Goal: Task Accomplishment & Management: Manage account settings

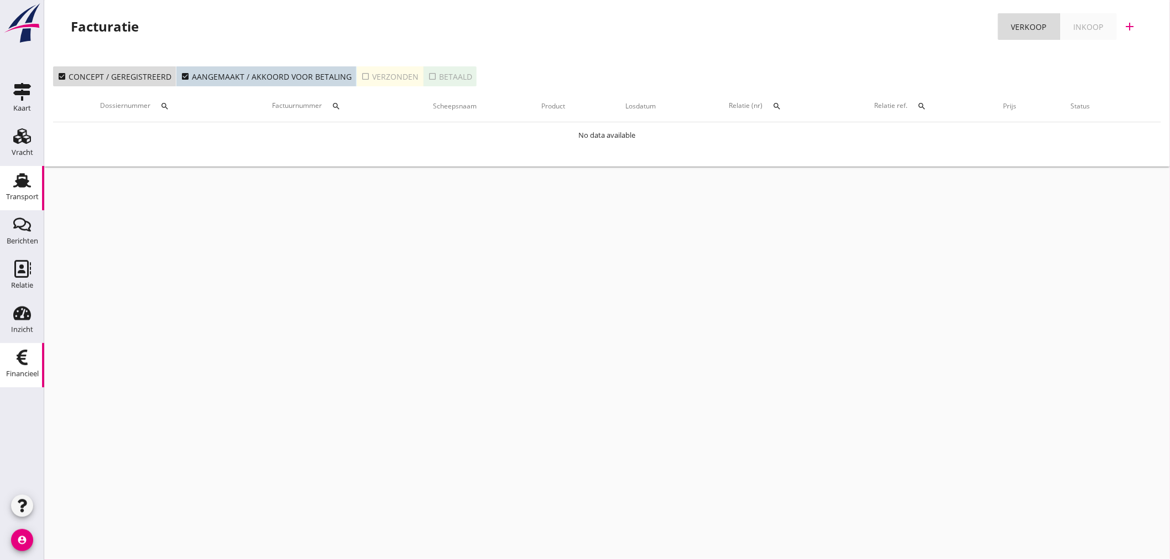
click at [31, 195] on div "Transport" at bounding box center [22, 196] width 33 height 7
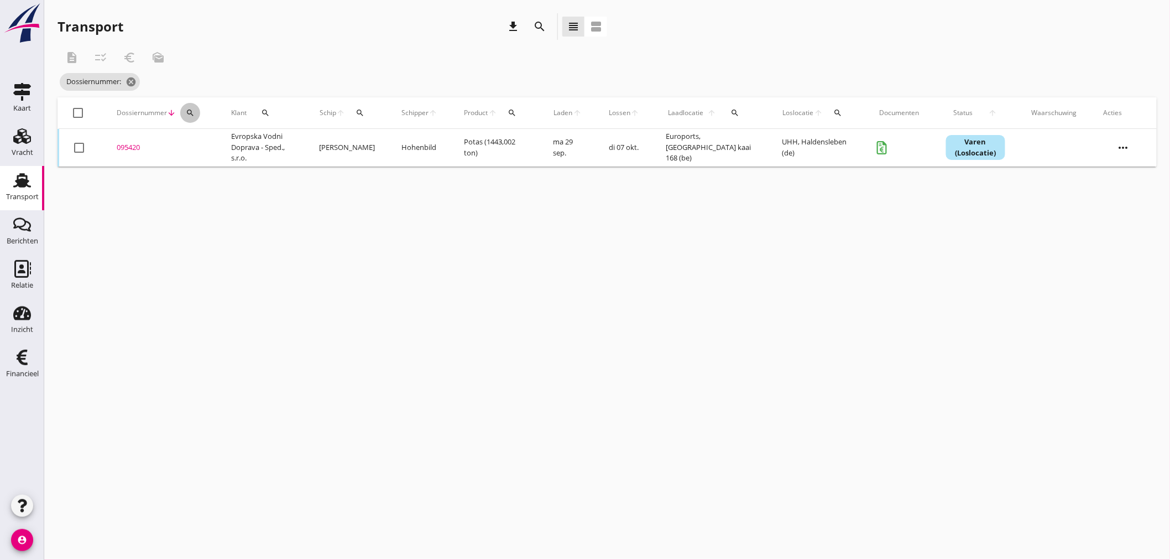
click at [186, 114] on icon "search" at bounding box center [190, 112] width 9 height 9
click at [195, 138] on input "Zoeken op dossiernummer..." at bounding box center [241, 145] width 115 height 18
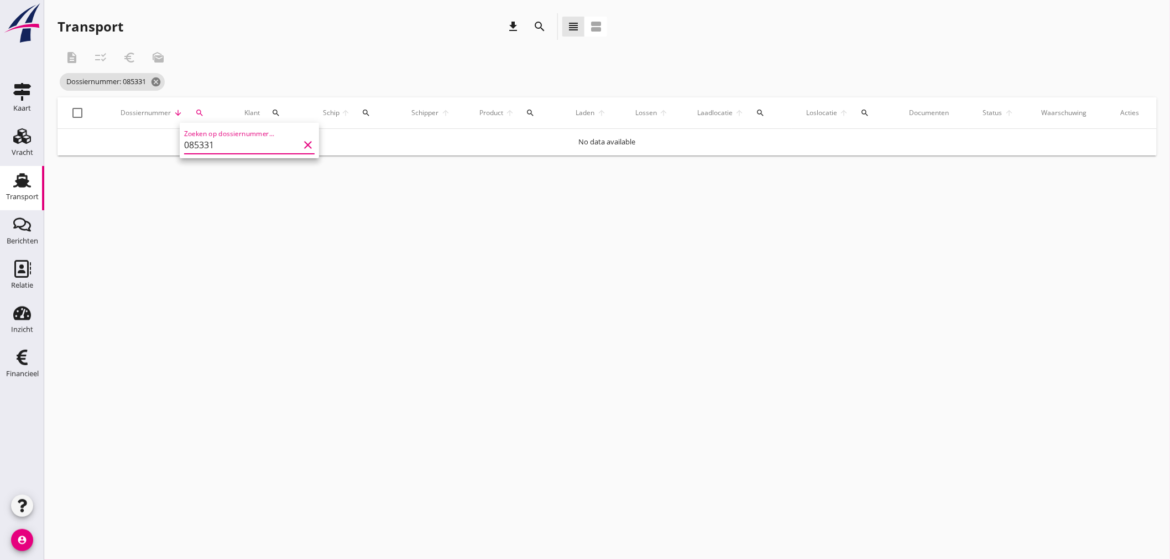
type input "085331"
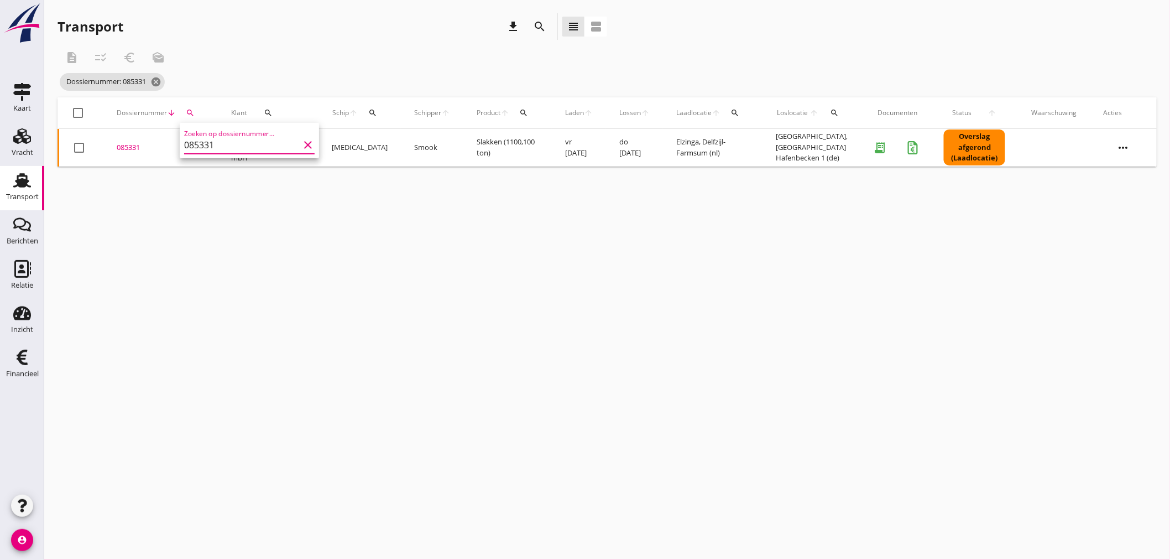
click at [270, 266] on div "cancel You are impersonating another user. Transport download search view_headl…" at bounding box center [607, 280] width 1126 height 560
click at [126, 152] on div "085331" at bounding box center [161, 147] width 88 height 11
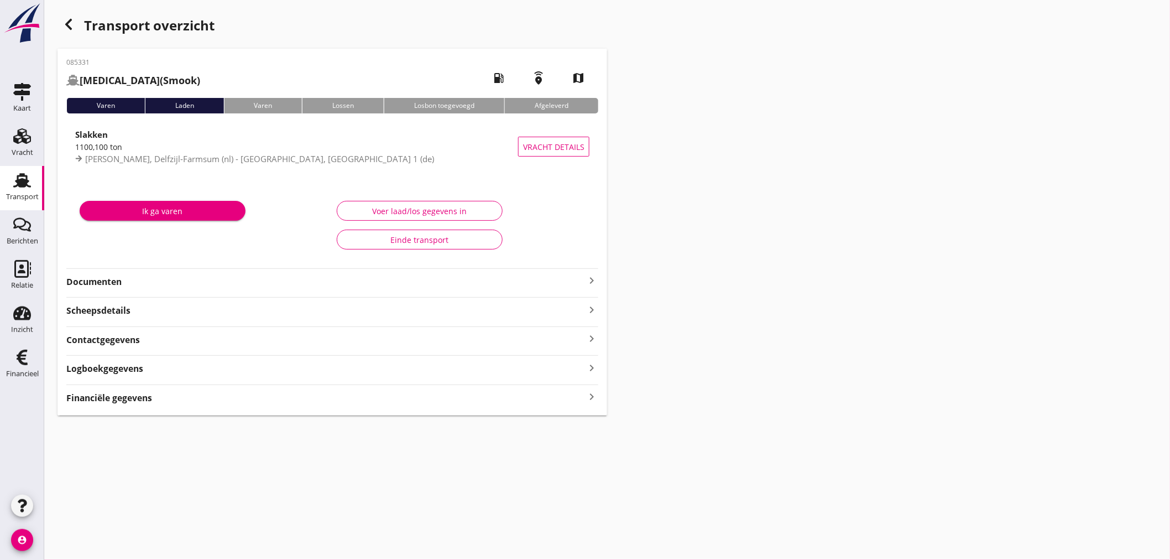
click at [164, 399] on div "Financiële gegevens keyboard_arrow_right" at bounding box center [332, 396] width 532 height 15
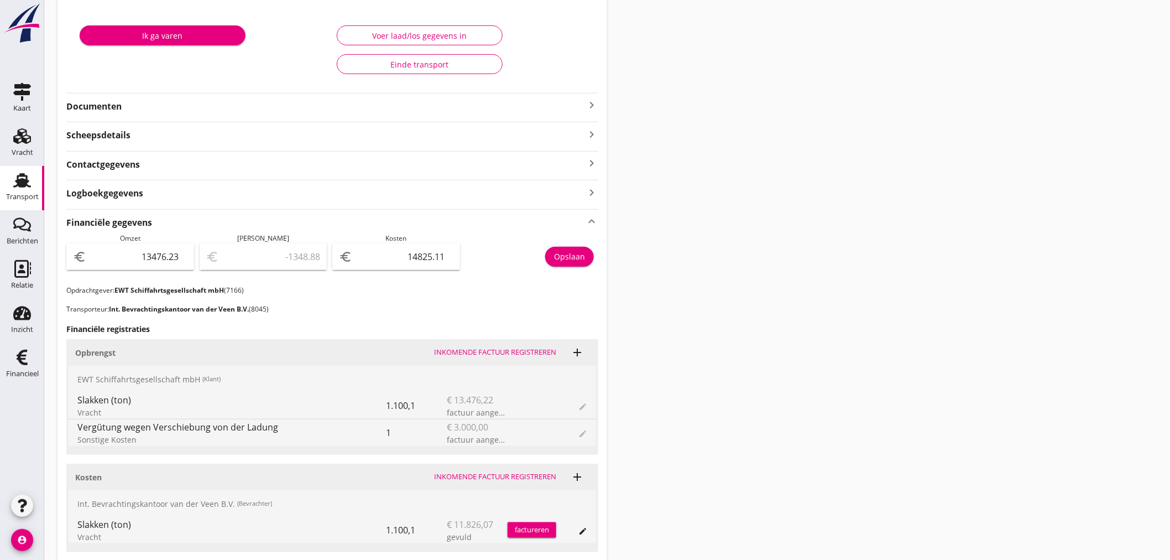
scroll to position [19, 0]
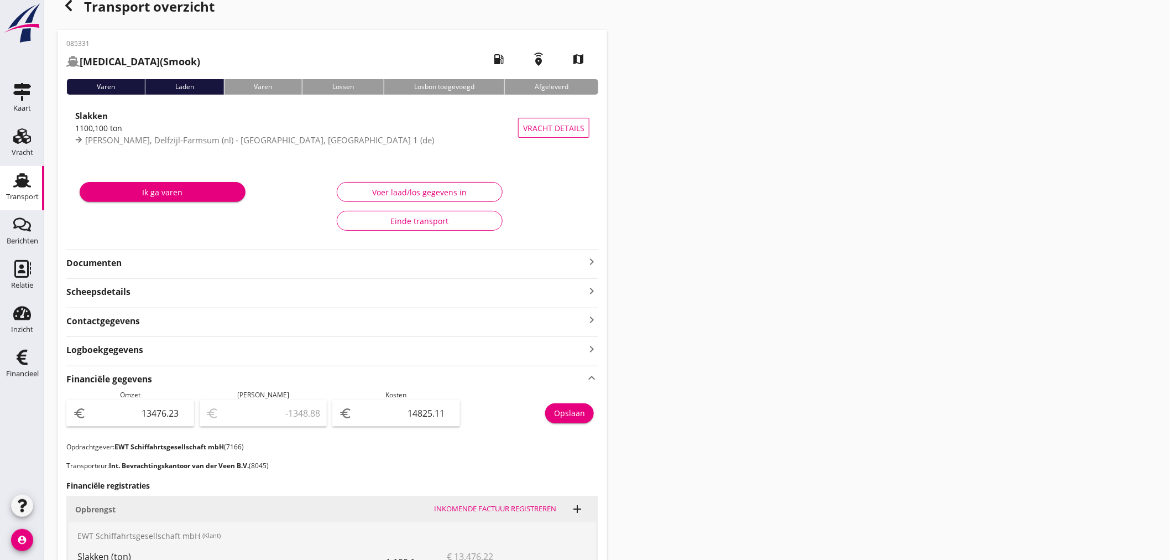
click at [67, 8] on use "button" at bounding box center [68, 5] width 7 height 11
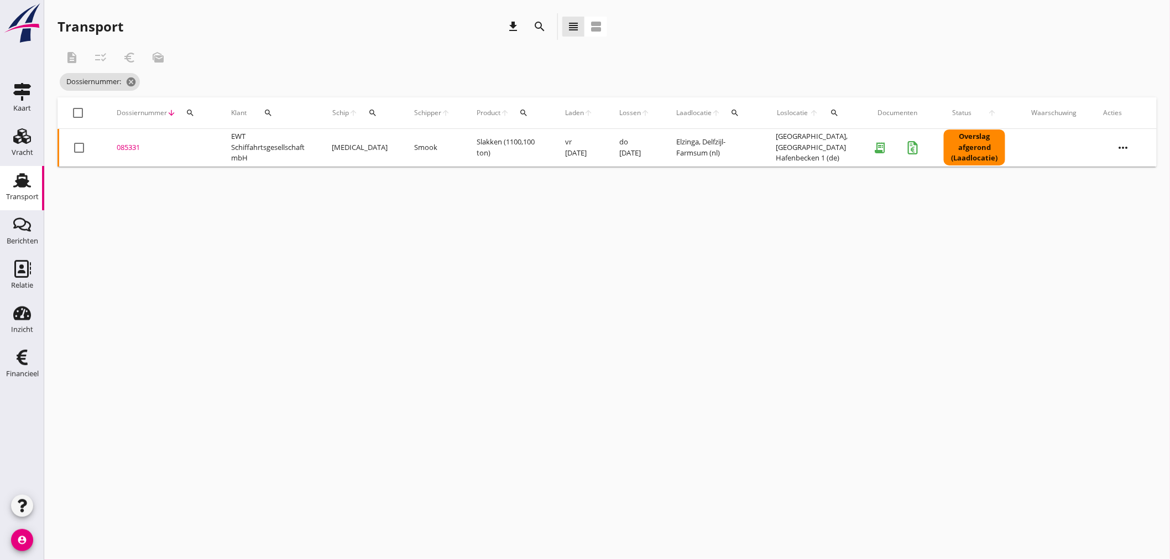
click at [197, 115] on button "search" at bounding box center [190, 113] width 20 height 20
click at [206, 144] on input "Zoeken op dossiernummer..." at bounding box center [241, 145] width 115 height 18
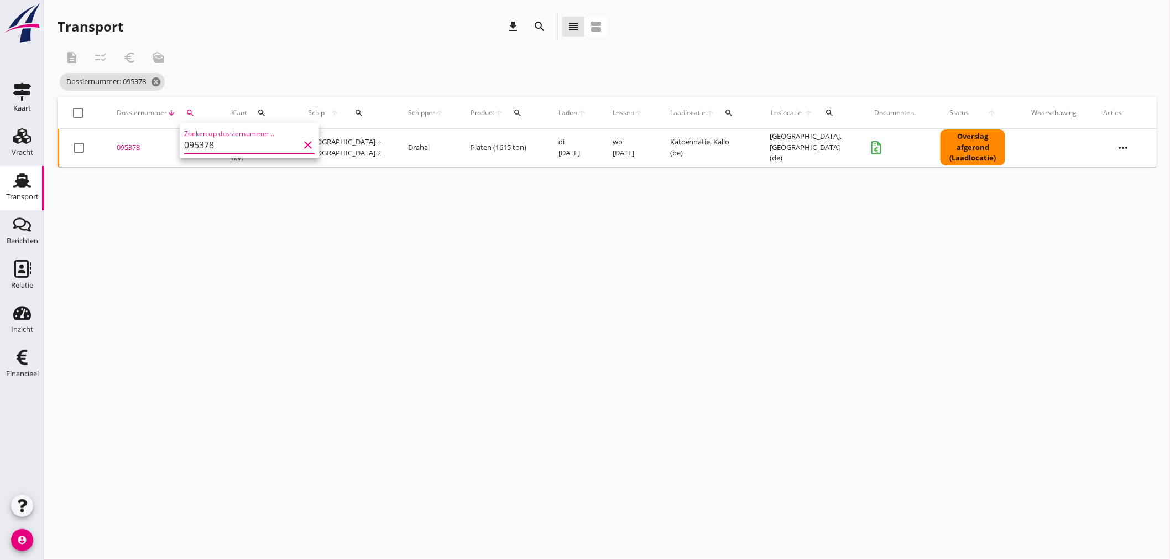
type input "095378"
click at [134, 146] on div "095378" at bounding box center [161, 147] width 88 height 11
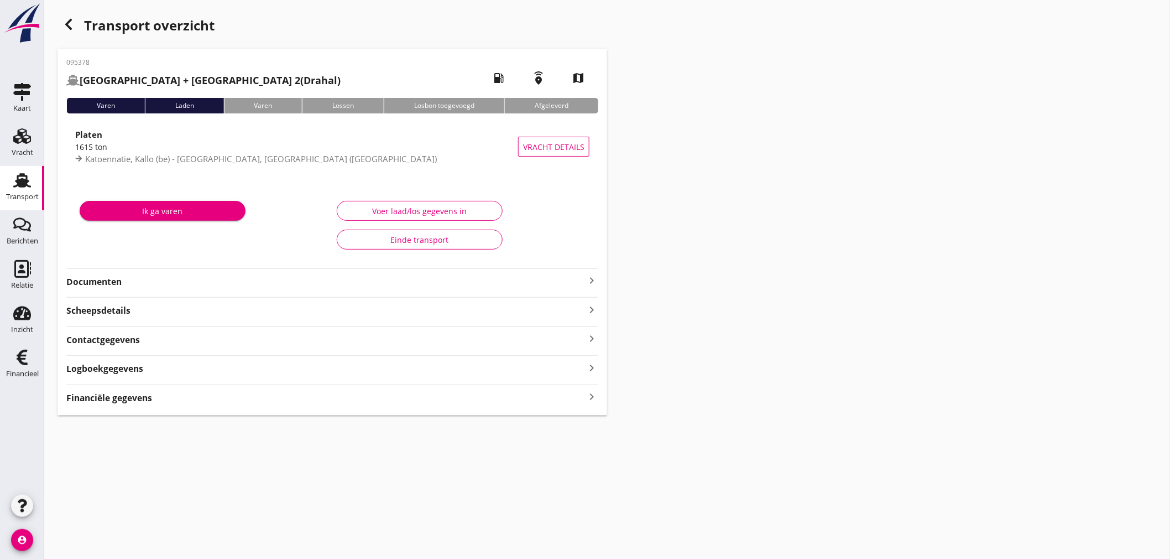
click at [137, 399] on strong "Financiële gegevens" at bounding box center [109, 398] width 86 height 13
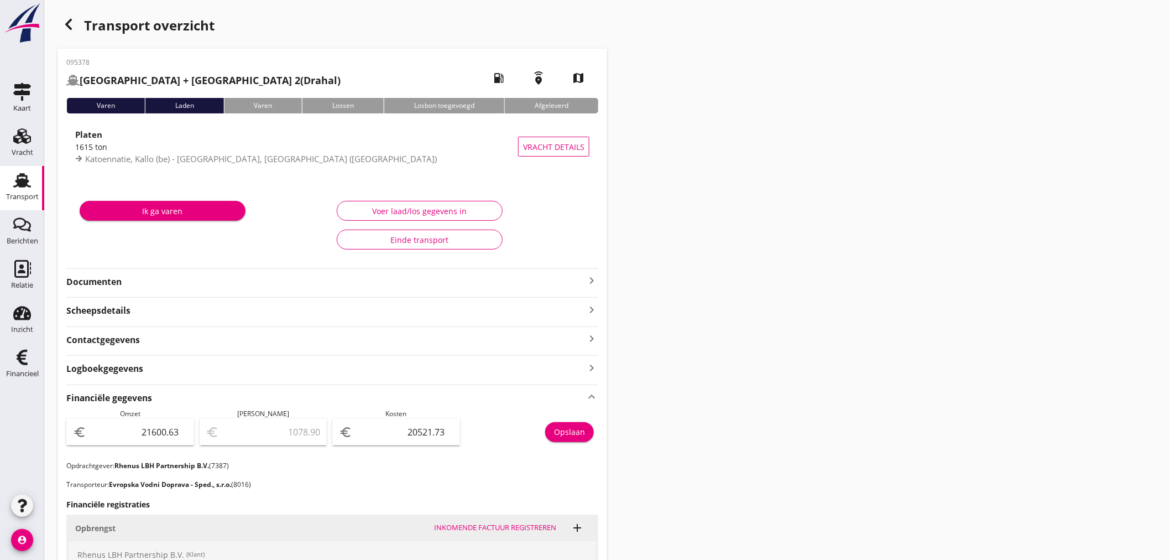
click at [592, 278] on icon "keyboard_arrow_right" at bounding box center [591, 280] width 13 height 13
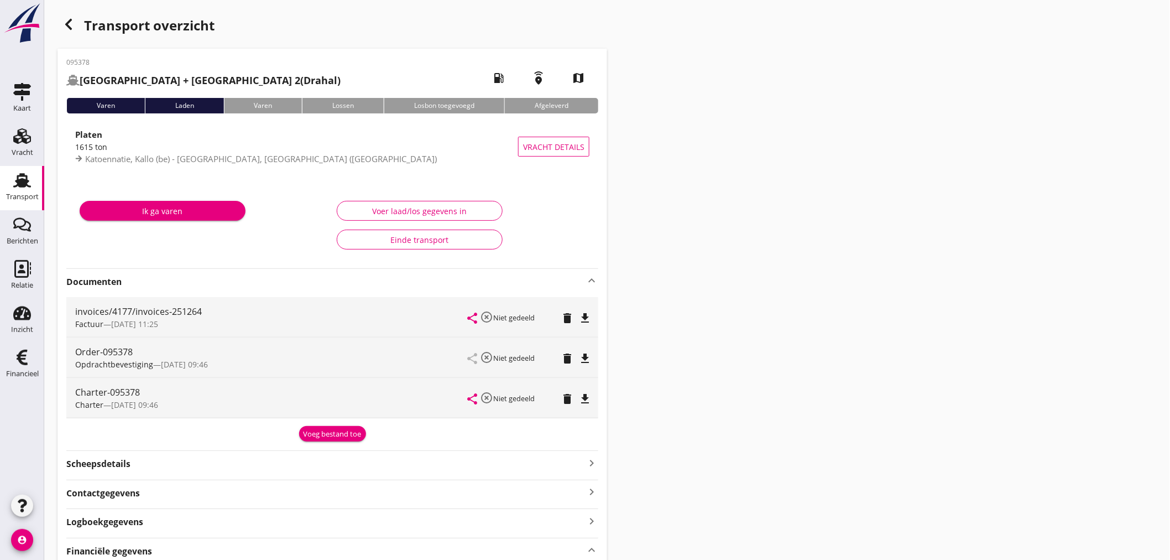
click at [69, 24] on icon "button" at bounding box center [68, 24] width 13 height 13
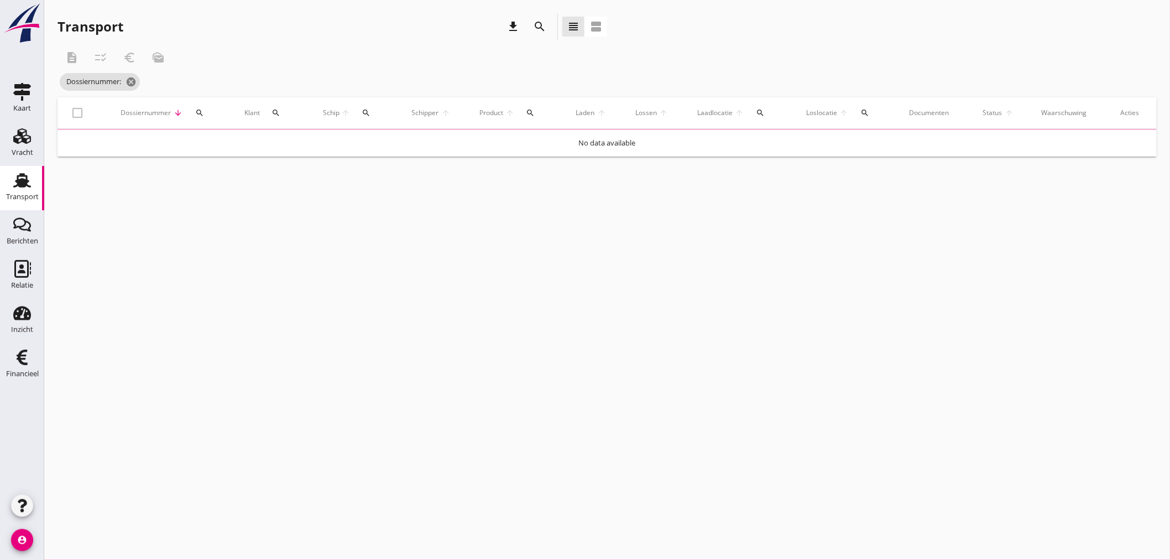
click at [197, 112] on div "search" at bounding box center [199, 112] width 23 height 9
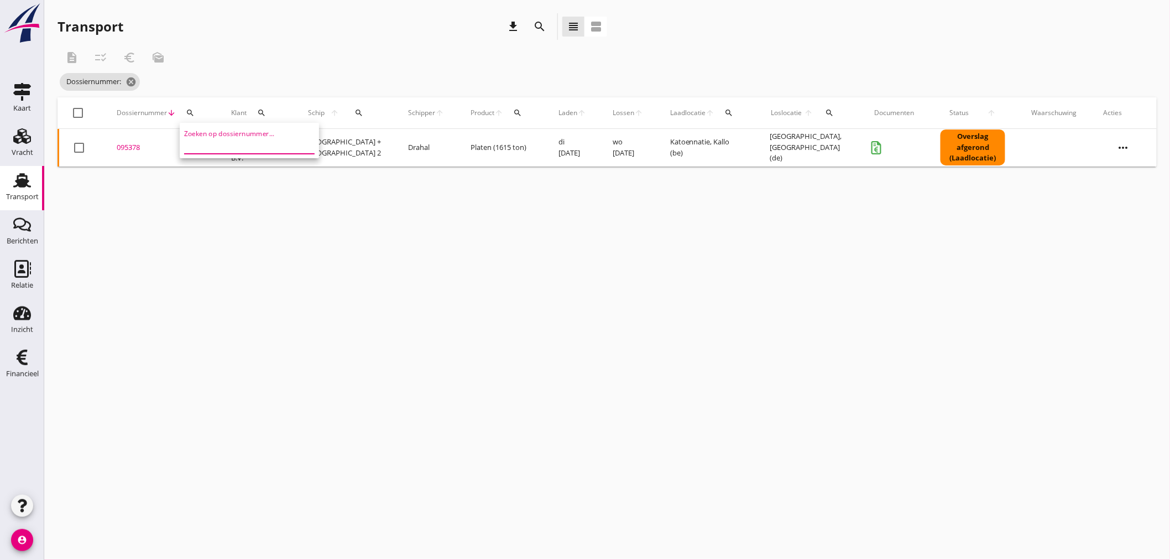
click at [211, 149] on input "Zoeken op dossiernummer..." at bounding box center [241, 145] width 115 height 18
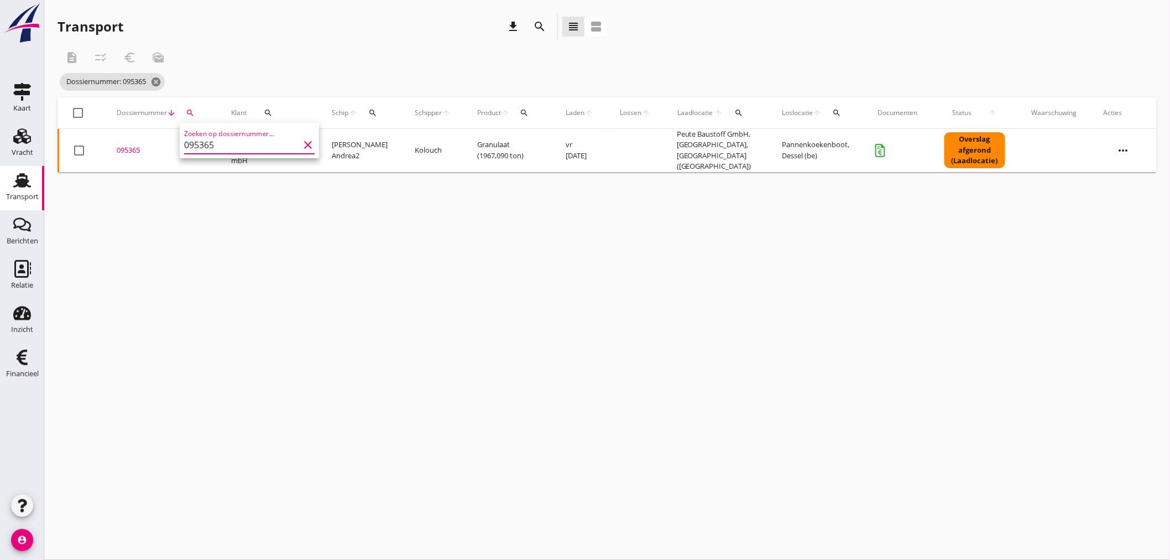
type input "095365"
click at [129, 147] on div "095365" at bounding box center [161, 150] width 88 height 11
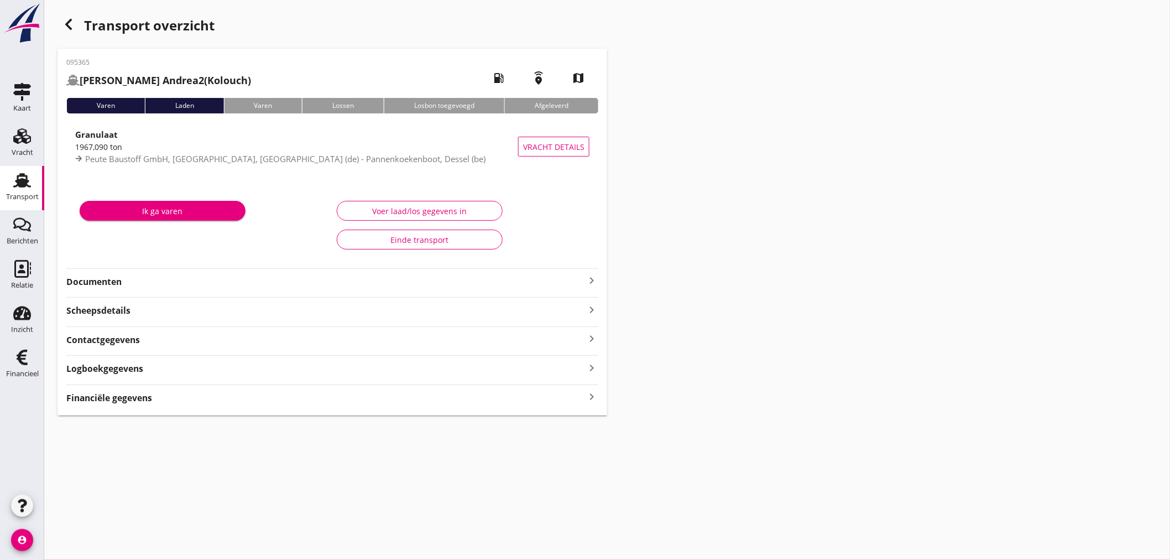
drag, startPoint x: 589, startPoint y: 396, endPoint x: 622, endPoint y: 388, distance: 33.0
click at [589, 395] on icon "keyboard_arrow_right" at bounding box center [591, 396] width 13 height 15
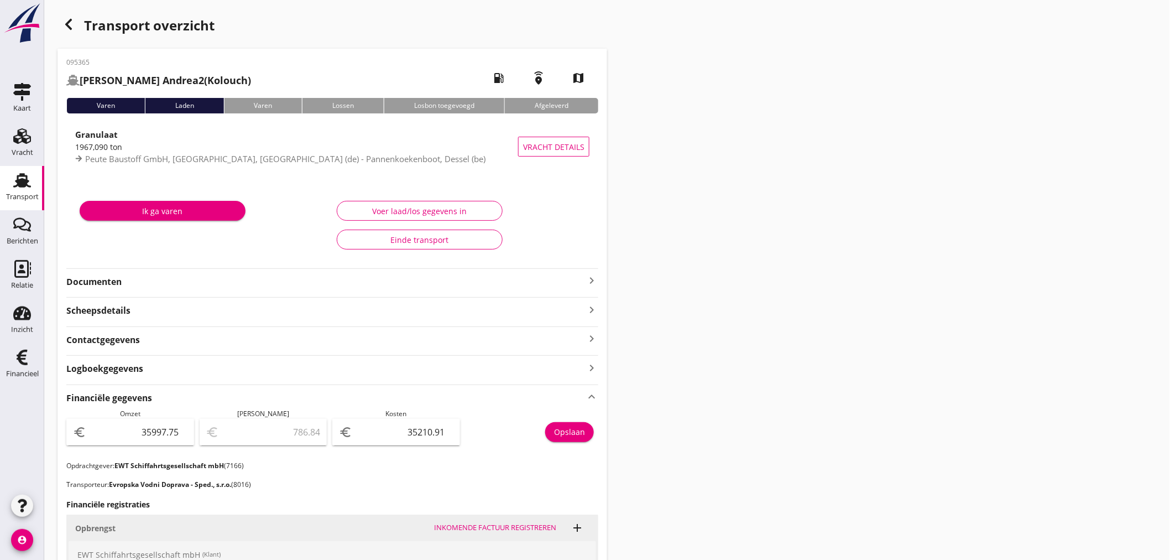
click at [594, 279] on icon "keyboard_arrow_right" at bounding box center [591, 280] width 13 height 13
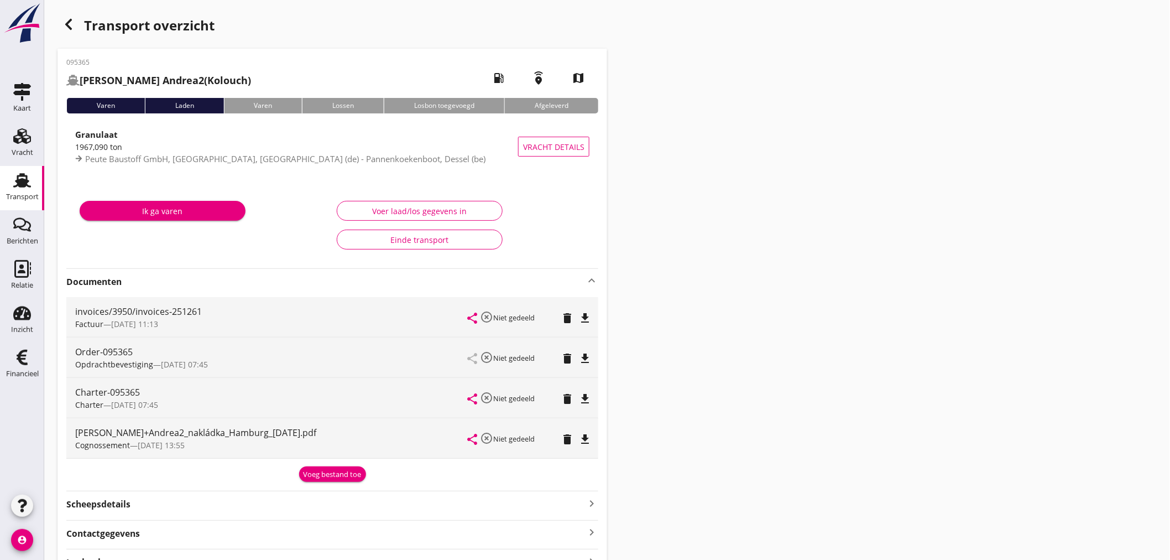
click at [70, 27] on use "button" at bounding box center [68, 24] width 7 height 11
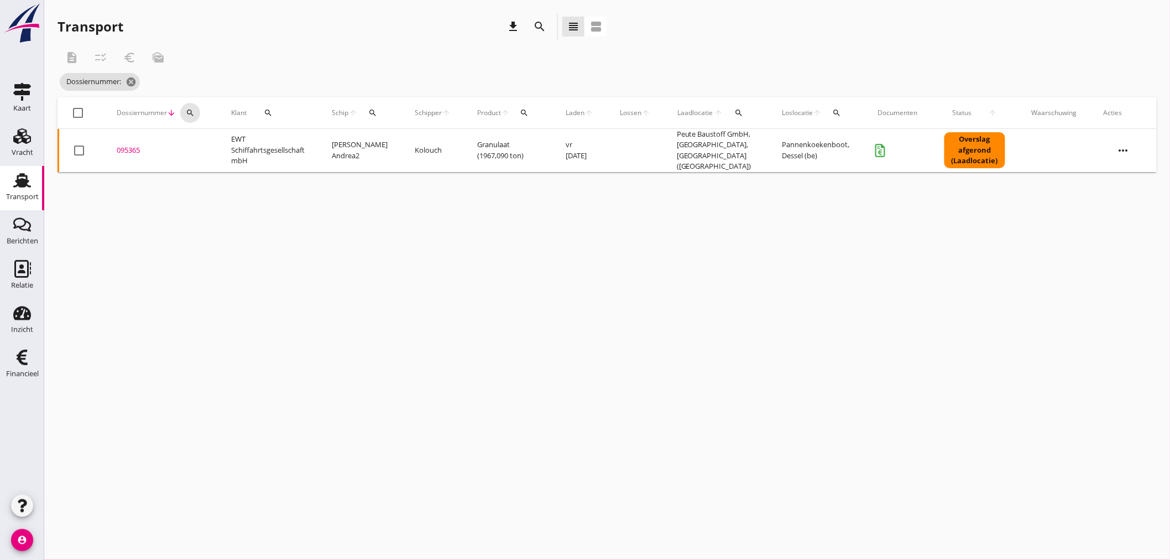
drag, startPoint x: 185, startPoint y: 114, endPoint x: 196, endPoint y: 149, distance: 37.1
click at [187, 119] on button "search" at bounding box center [190, 113] width 20 height 20
click at [195, 143] on input "Zoeken op dossiernummer..." at bounding box center [241, 145] width 115 height 18
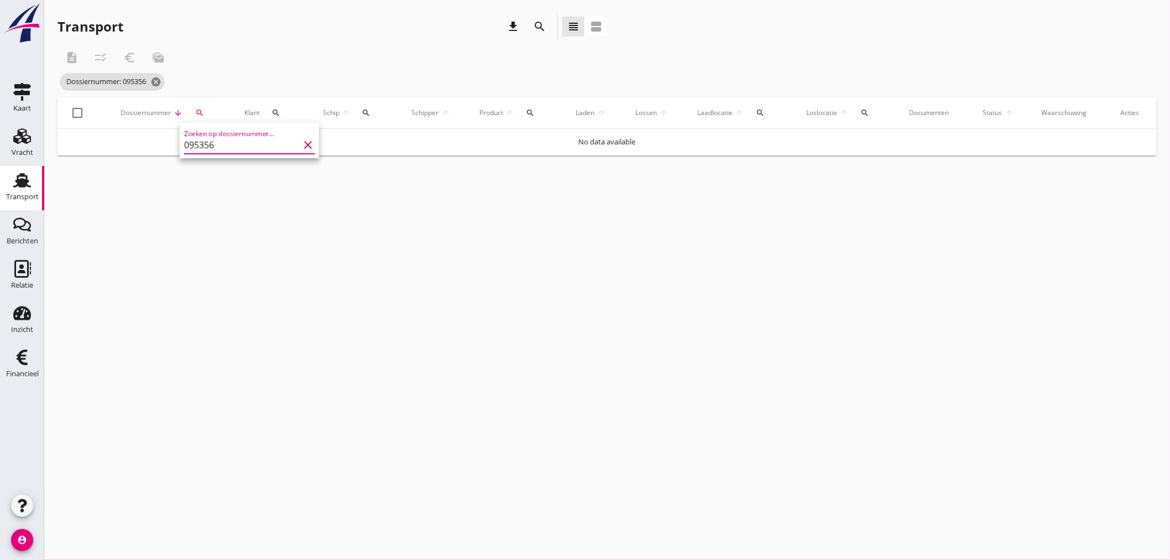
type input "095356"
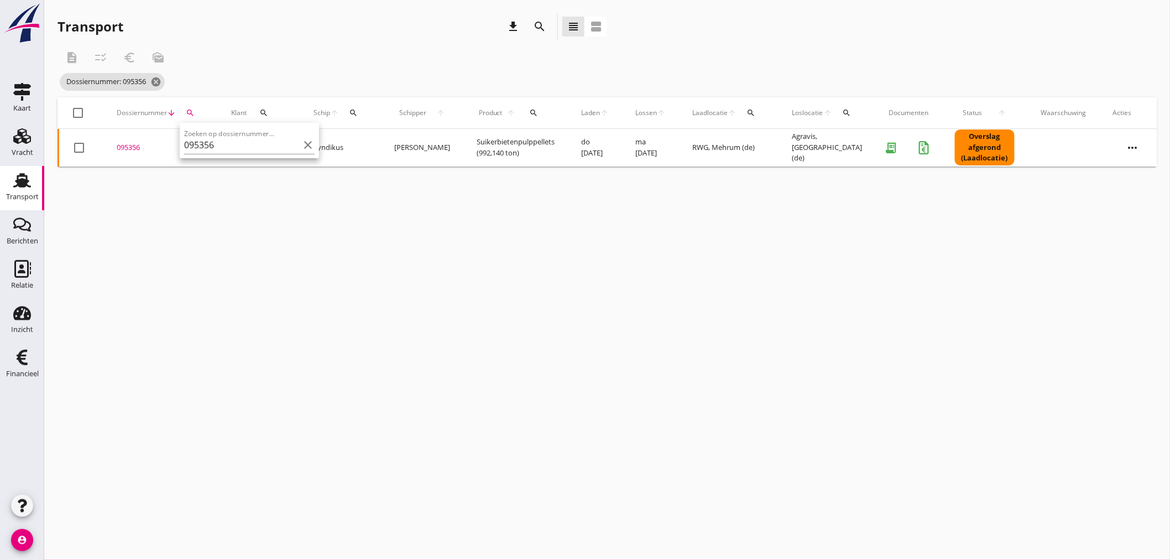
click at [134, 144] on div "095356" at bounding box center [161, 147] width 88 height 11
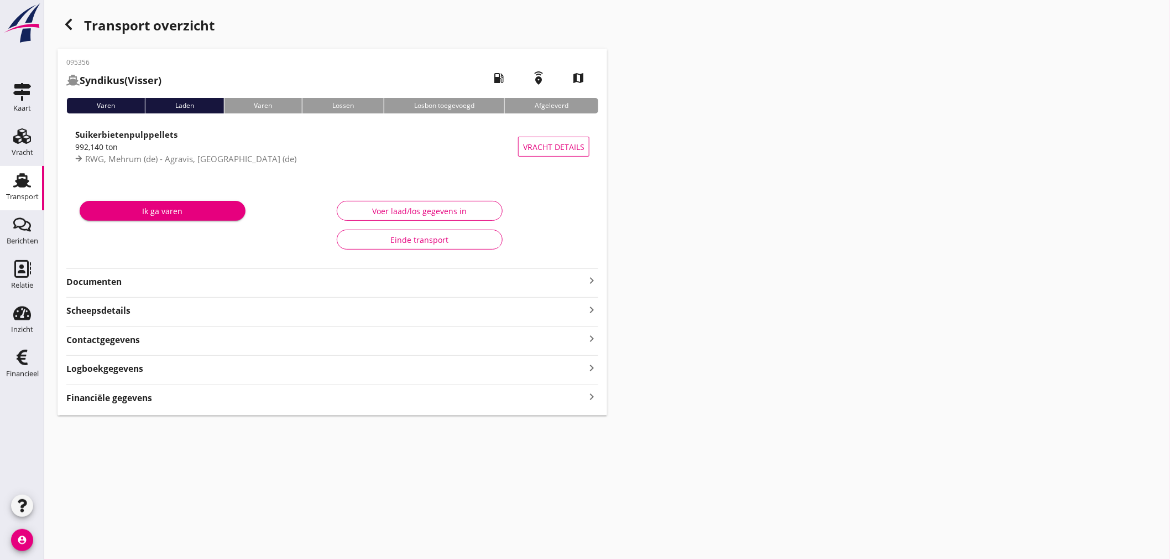
click at [213, 284] on strong "Documenten" at bounding box center [325, 281] width 519 height 13
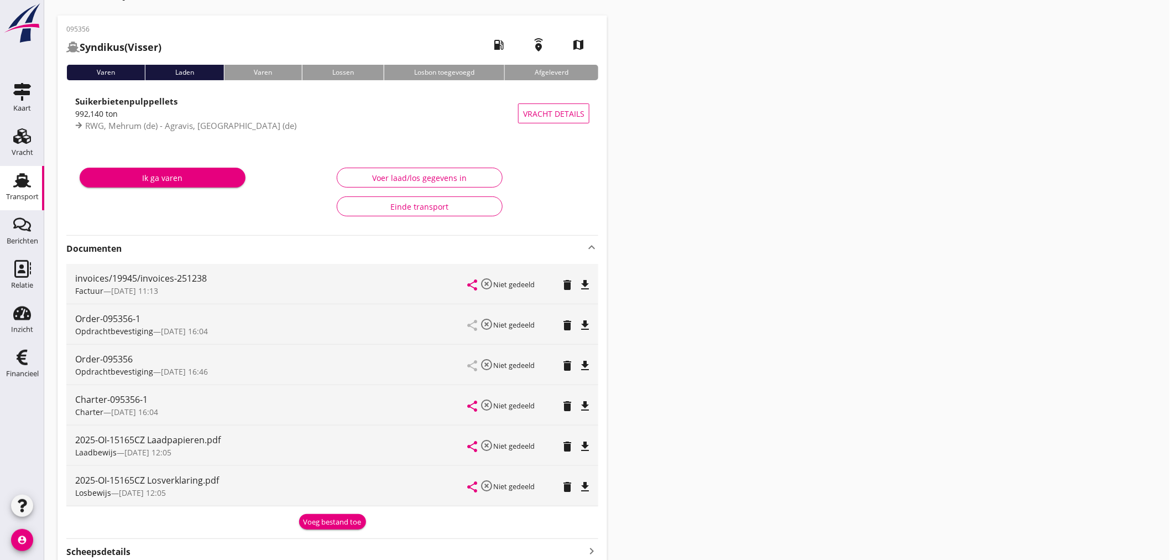
scroll to position [61, 0]
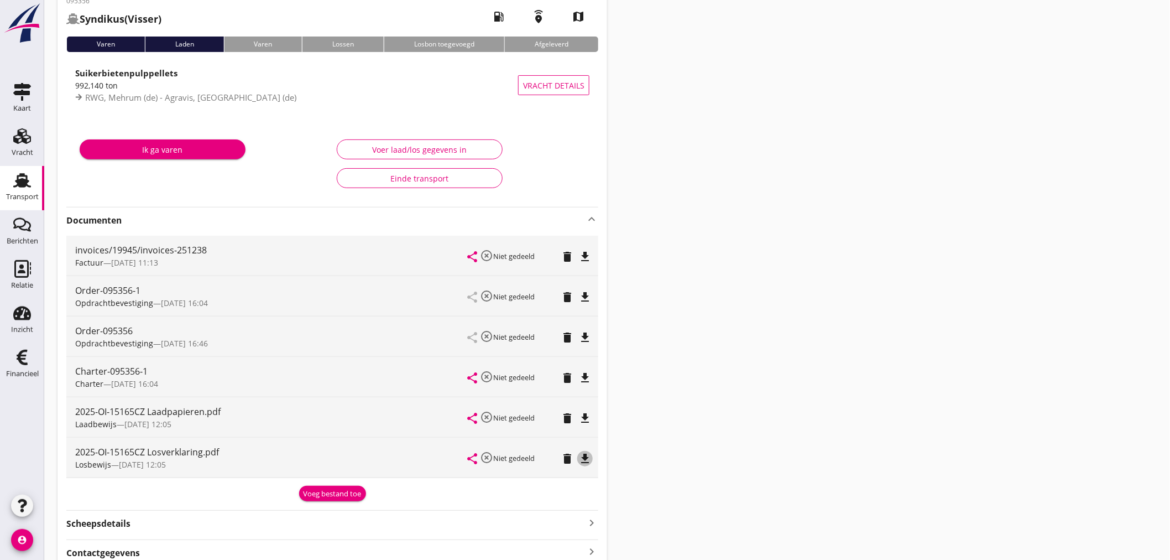
click at [583, 458] on icon "file_download" at bounding box center [584, 458] width 13 height 13
click at [18, 368] on div "Financieel" at bounding box center [22, 373] width 33 height 15
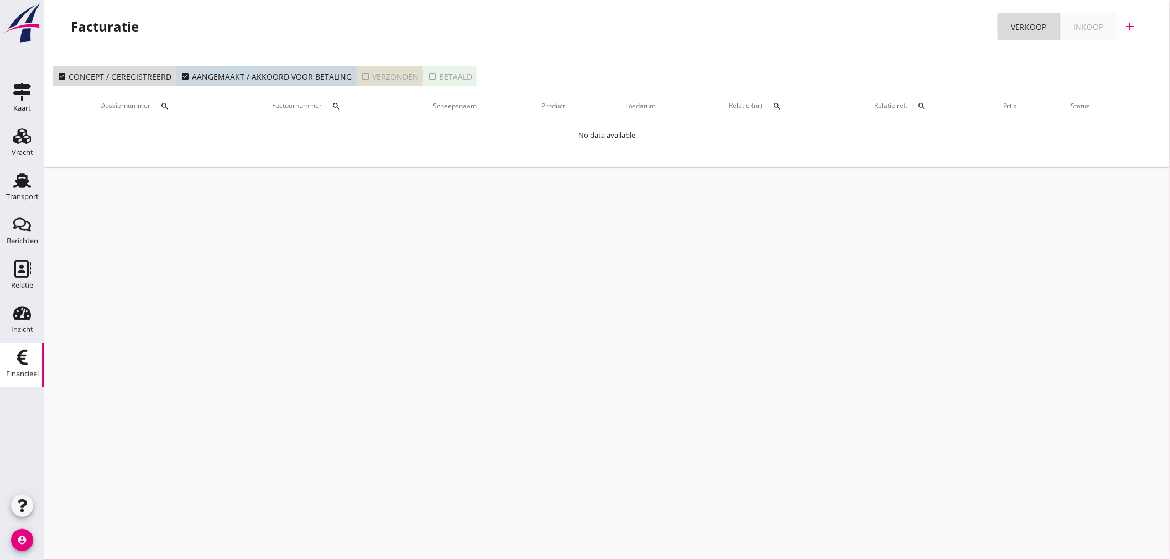
drag, startPoint x: 359, startPoint y: 74, endPoint x: 364, endPoint y: 119, distance: 45.6
click at [361, 75] on icon "check_box_outline_blank" at bounding box center [365, 76] width 9 height 9
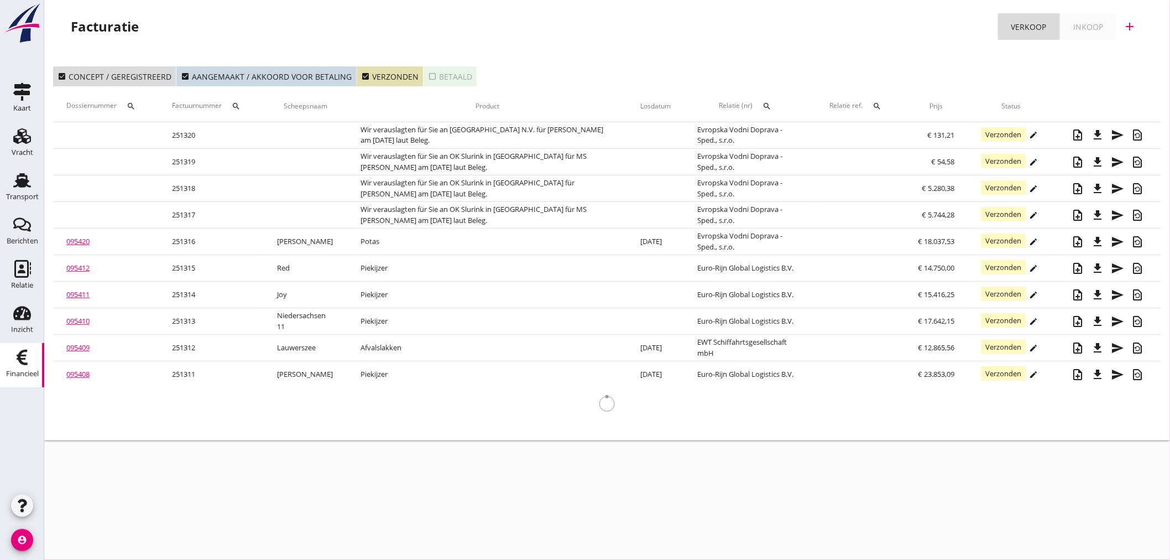
click at [240, 103] on icon "search" at bounding box center [236, 106] width 9 height 9
click at [241, 134] on input "Zoeken op factuurnummer..." at bounding box center [291, 138] width 115 height 18
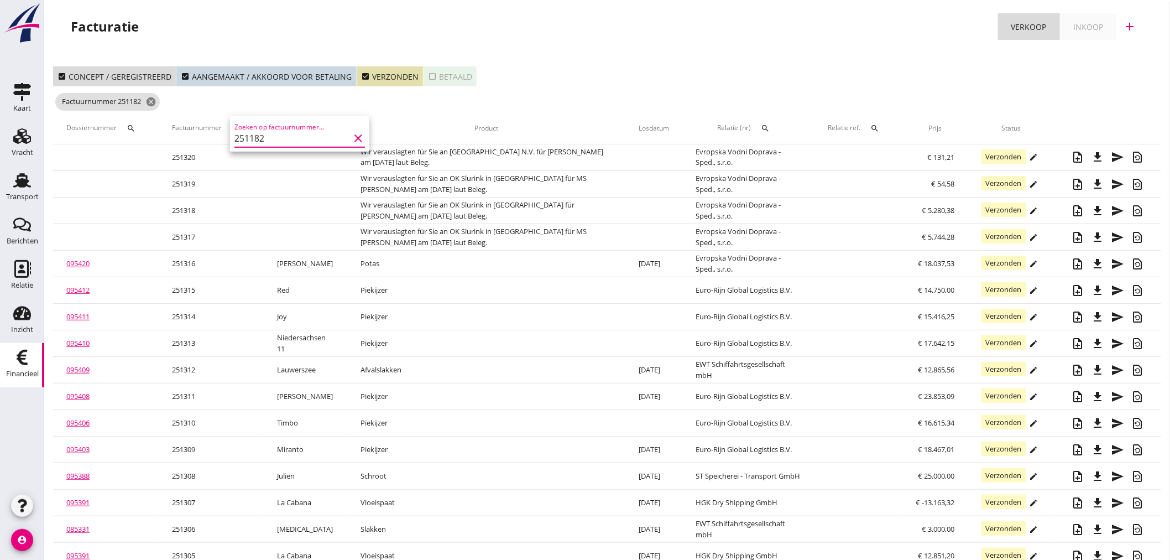
type input "251182"
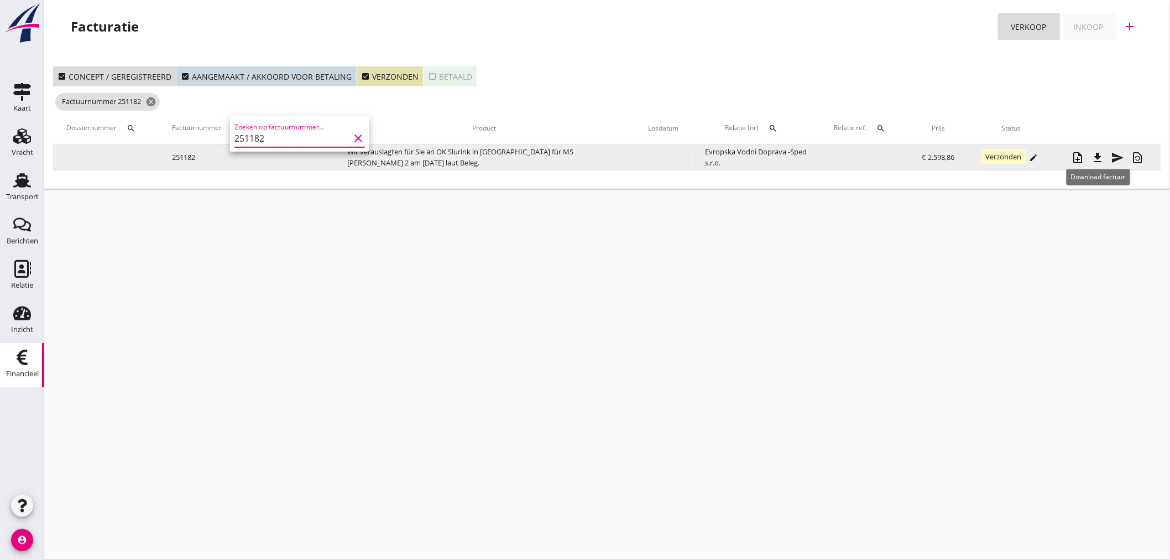
click at [1098, 153] on icon "file_download" at bounding box center [1098, 157] width 13 height 13
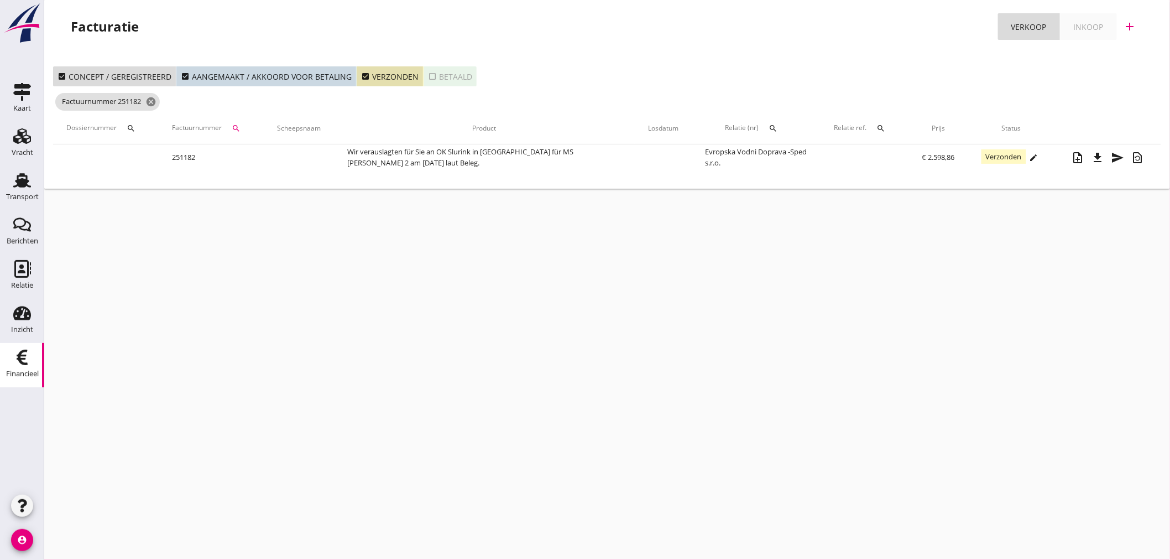
click at [361, 290] on div "cancel You are impersonating another user. Facturatie Verkoop Inkoop add check_…" at bounding box center [607, 280] width 1126 height 560
click at [364, 76] on icon "check_box" at bounding box center [365, 76] width 9 height 9
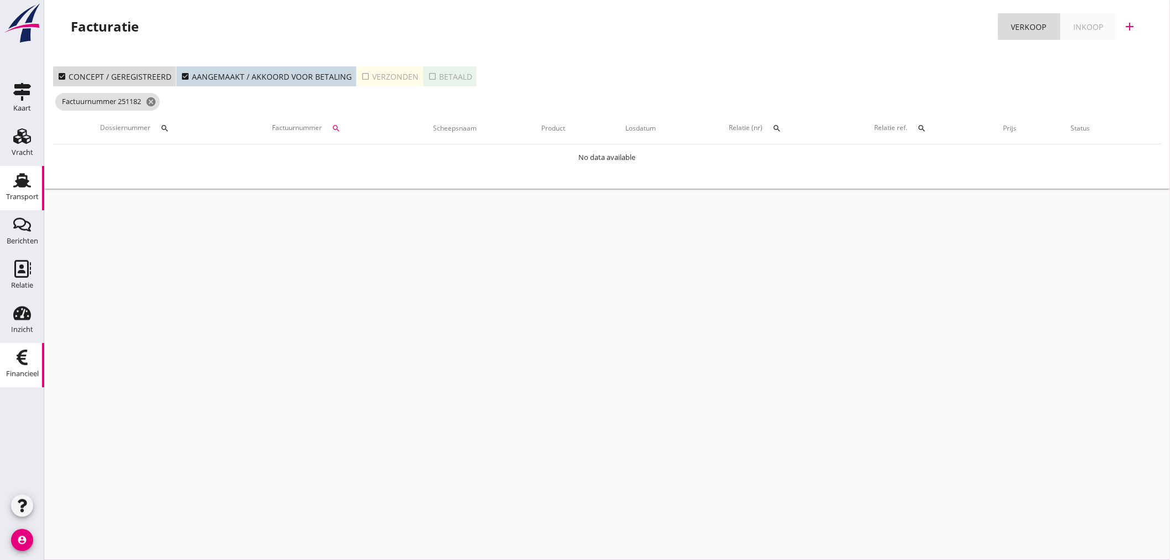
click at [31, 193] on div "Transport" at bounding box center [22, 196] width 33 height 7
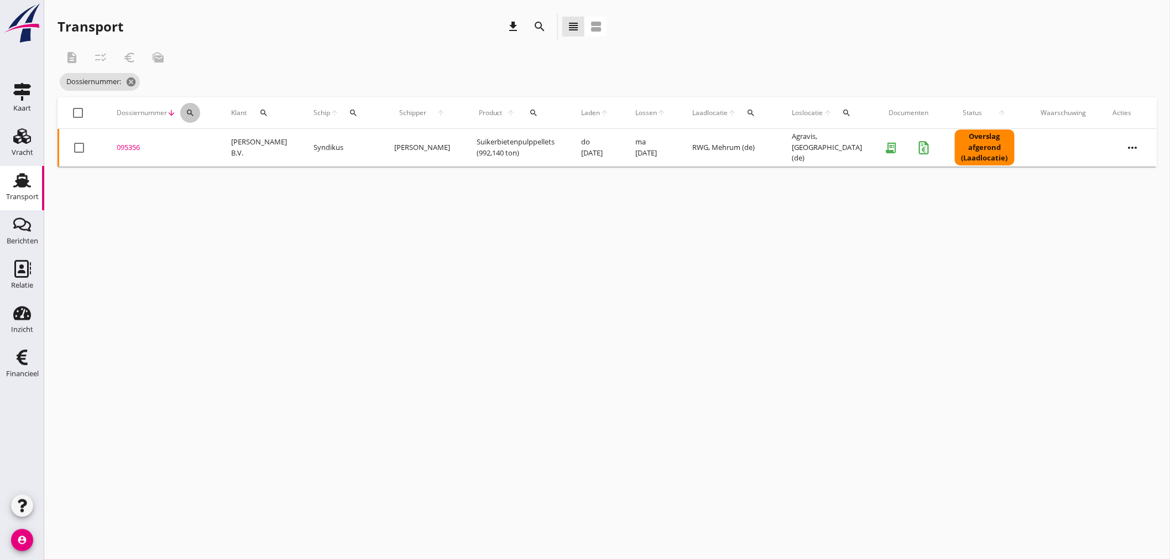
click at [194, 111] on icon "search" at bounding box center [190, 112] width 9 height 9
click at [200, 142] on input "Zoeken op dossiernummer..." at bounding box center [241, 145] width 115 height 18
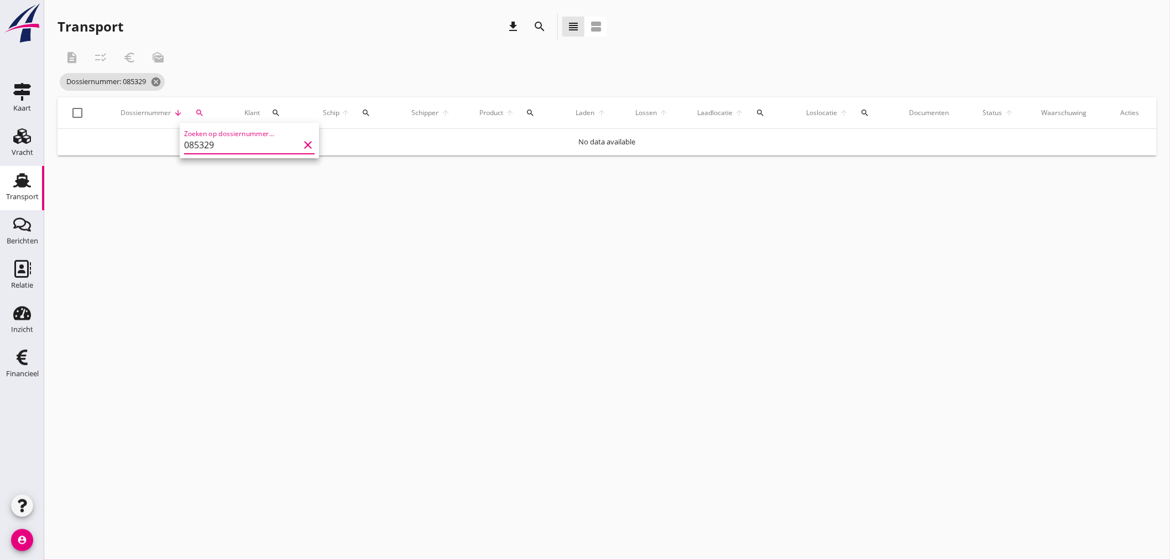
type input "085329"
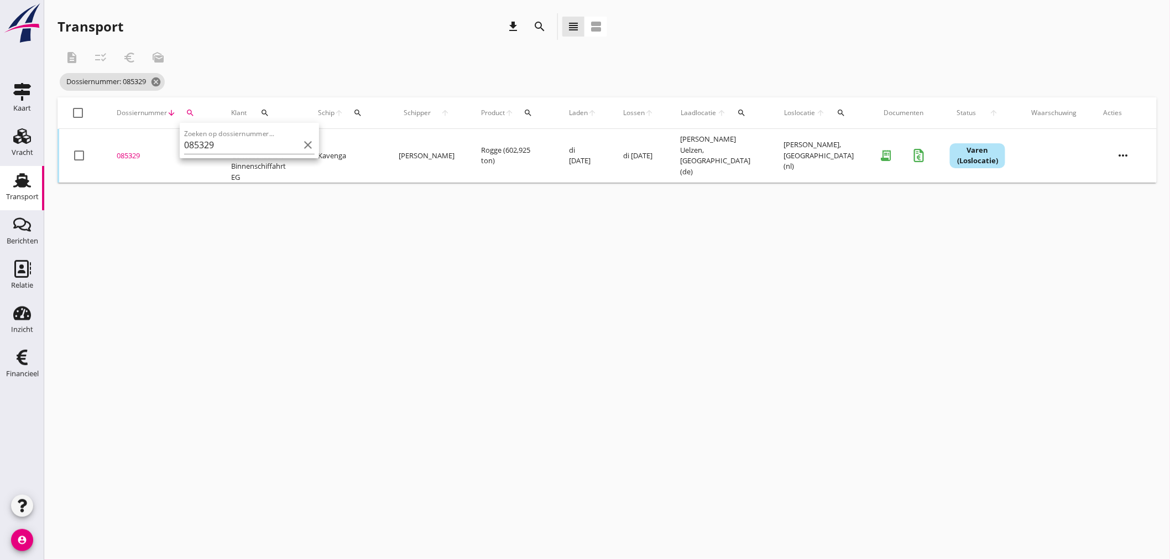
click at [128, 150] on div "085329" at bounding box center [161, 155] width 88 height 11
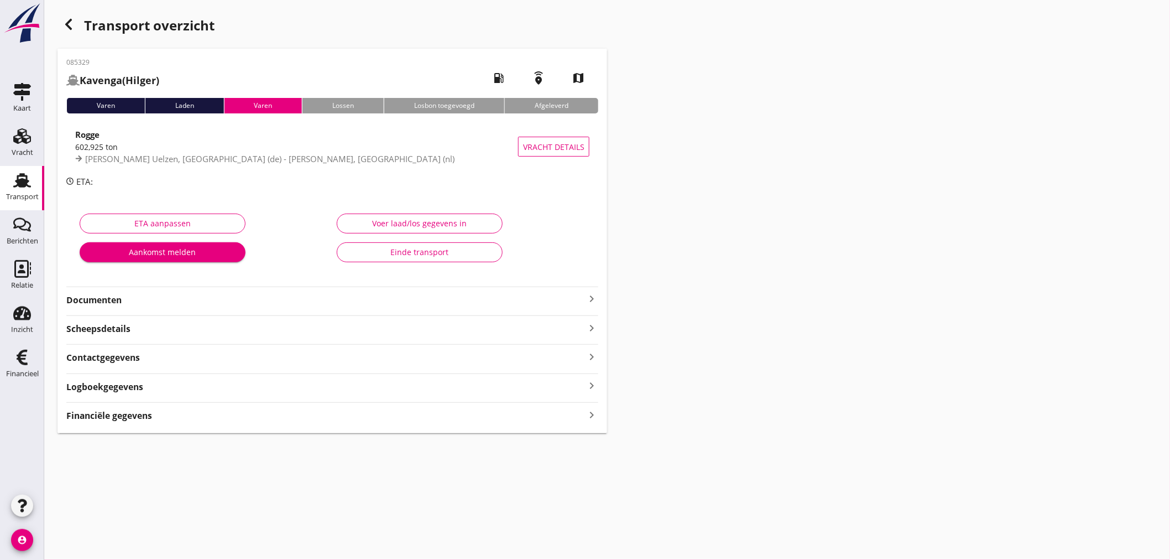
click at [583, 414] on div "Financiële gegevens keyboard_arrow_right" at bounding box center [332, 414] width 532 height 15
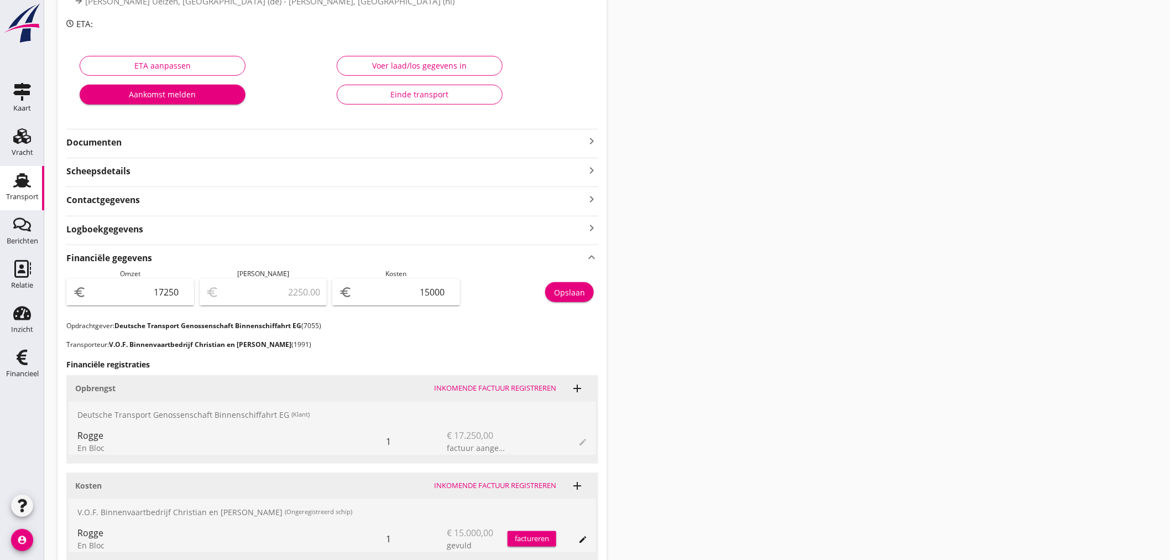
scroll to position [307, 0]
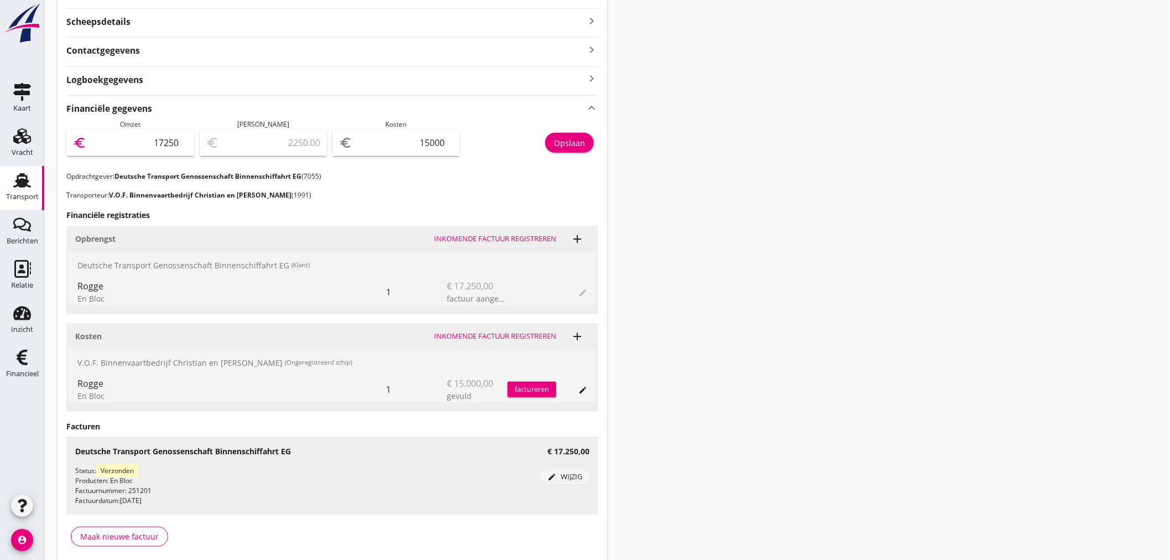
drag, startPoint x: 101, startPoint y: 141, endPoint x: 609, endPoint y: 142, distance: 507.6
click at [607, 141] on div "Transport overzicht 085329 Kavenga ([PERSON_NAME]) local_gas_station emergency_…" at bounding box center [607, 136] width 1126 height 886
type input "1"
type input "-14999.00"
type input "16"
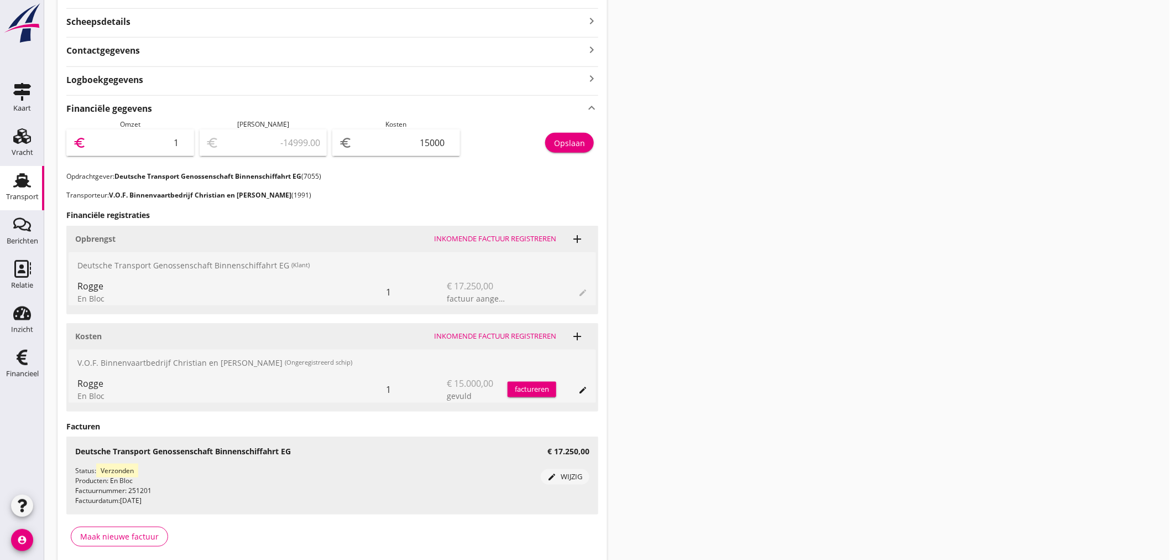
type input "-14984.00"
type input "164"
type input "-14836.00"
type input "1647"
type input "-13353.00"
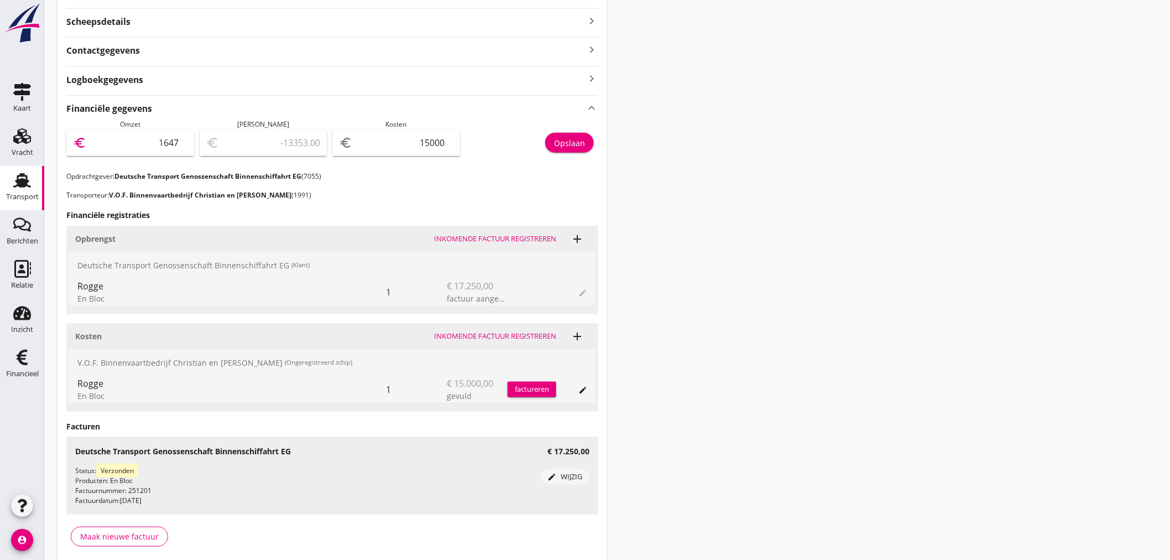
type input "16476"
type input "1476.00"
type input "16476.2"
type input "1476.20"
type input "16476.23"
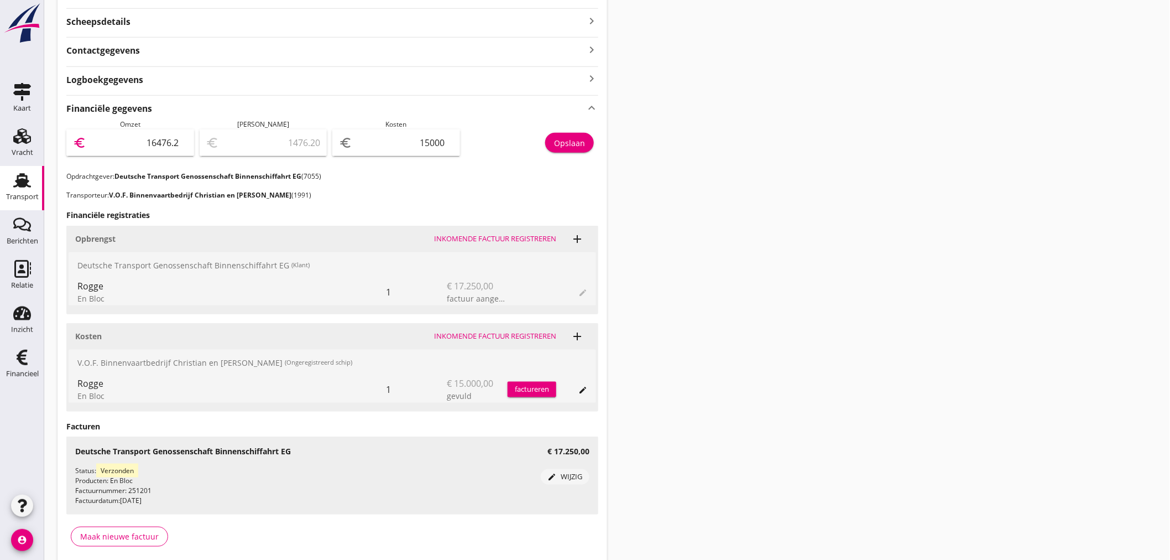
type input "1476.23"
type input "16476.23"
drag, startPoint x: 399, startPoint y: 136, endPoint x: 1082, endPoint y: 191, distance: 685.1
click at [976, 189] on div "Transport overzicht 085329 Kavenga ([PERSON_NAME]) local_gas_station emergency_…" at bounding box center [607, 136] width 1126 height 886
type input "16475.23"
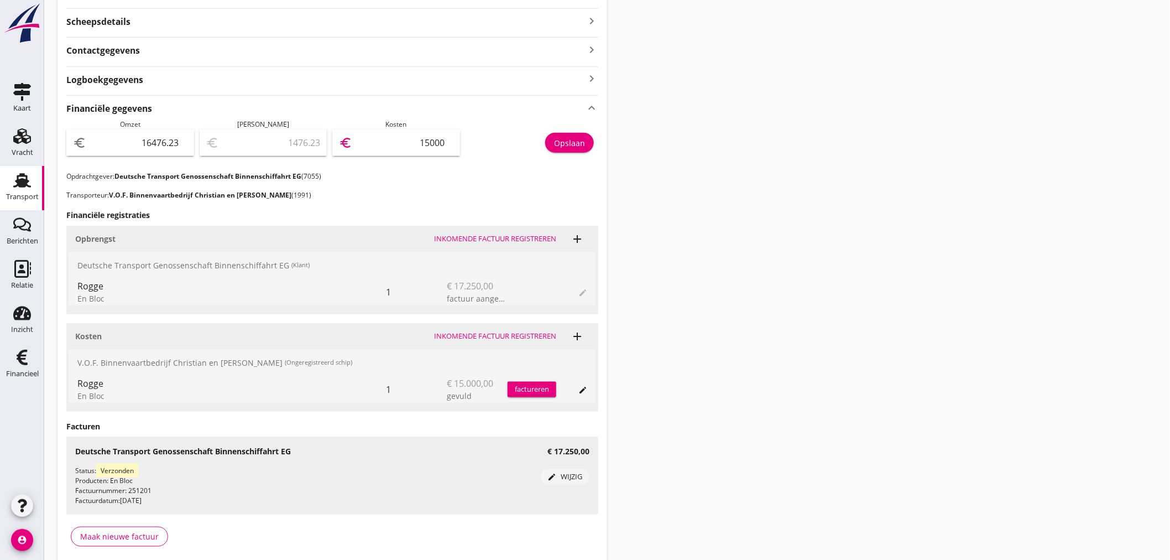
type input "1"
type input "16461.23"
type input "15"
type input "16326.23"
type input "150"
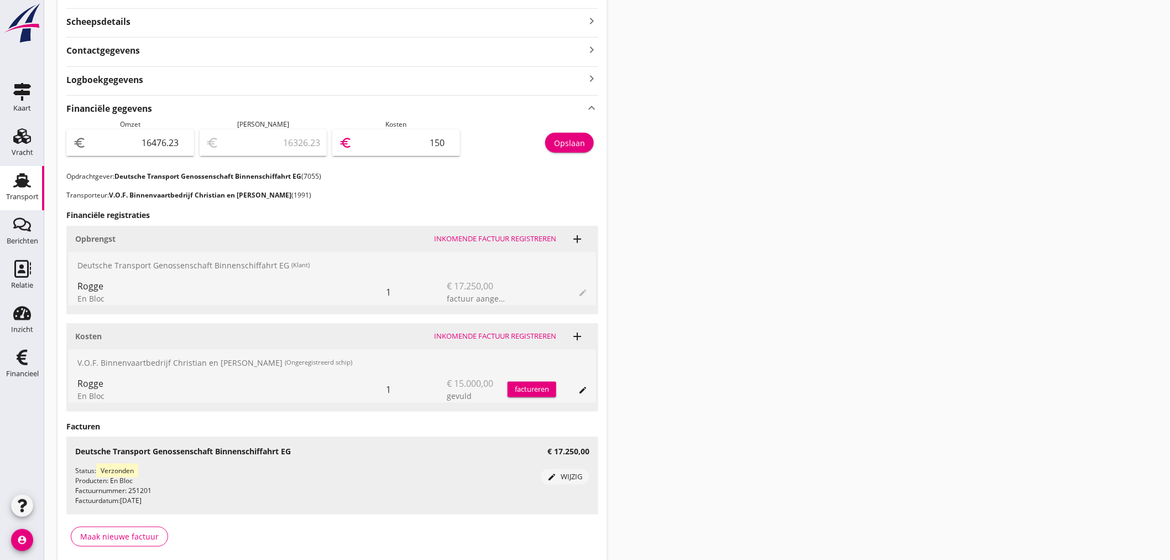
type input "14976.23"
type input "1500"
type input "1476.23"
type input "15000"
drag, startPoint x: 140, startPoint y: 141, endPoint x: 947, endPoint y: 216, distance: 809.7
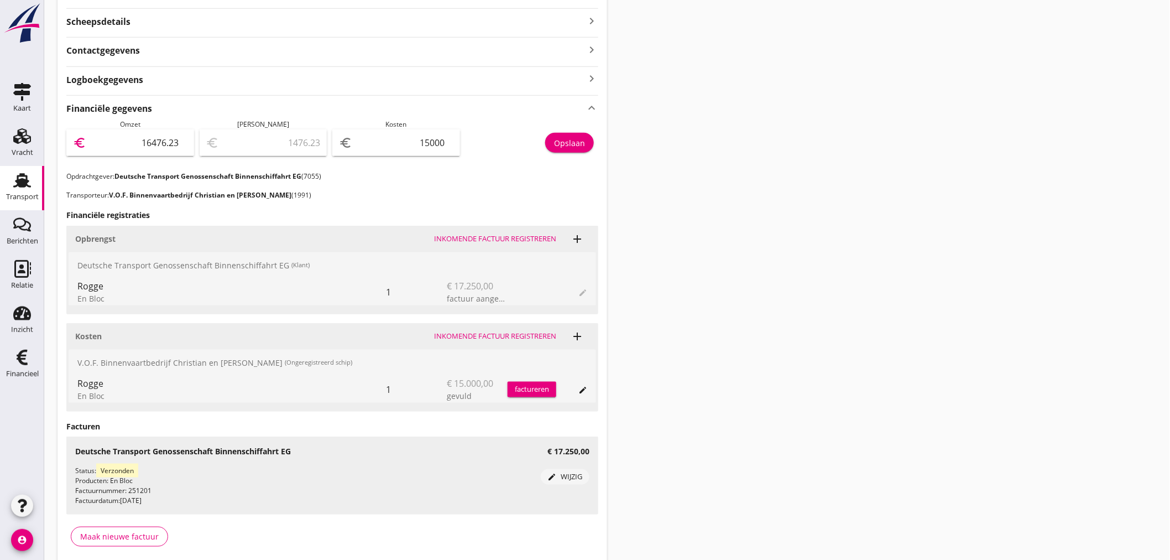
click at [905, 215] on div "Transport overzicht 085329 Kavenga ([PERSON_NAME]) local_gas_station emergency_…" at bounding box center [607, 136] width 1126 height 886
type input "1"
type input "-14999.00"
type input "17"
type input "-14983.00"
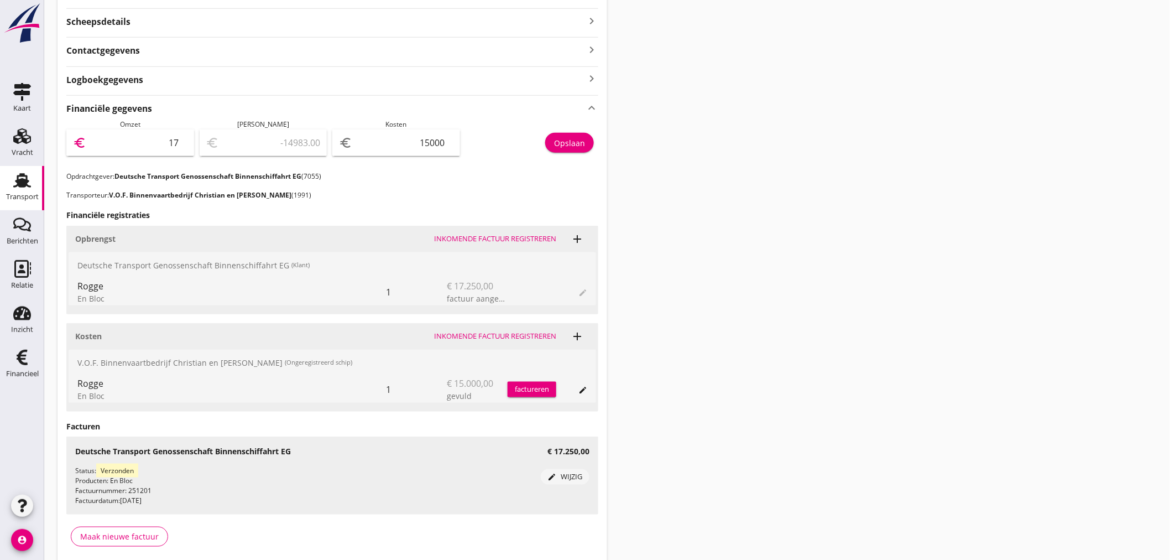
type input "172"
type input "-14828.00"
type input "1725"
type input "-13275.00"
type input "17250"
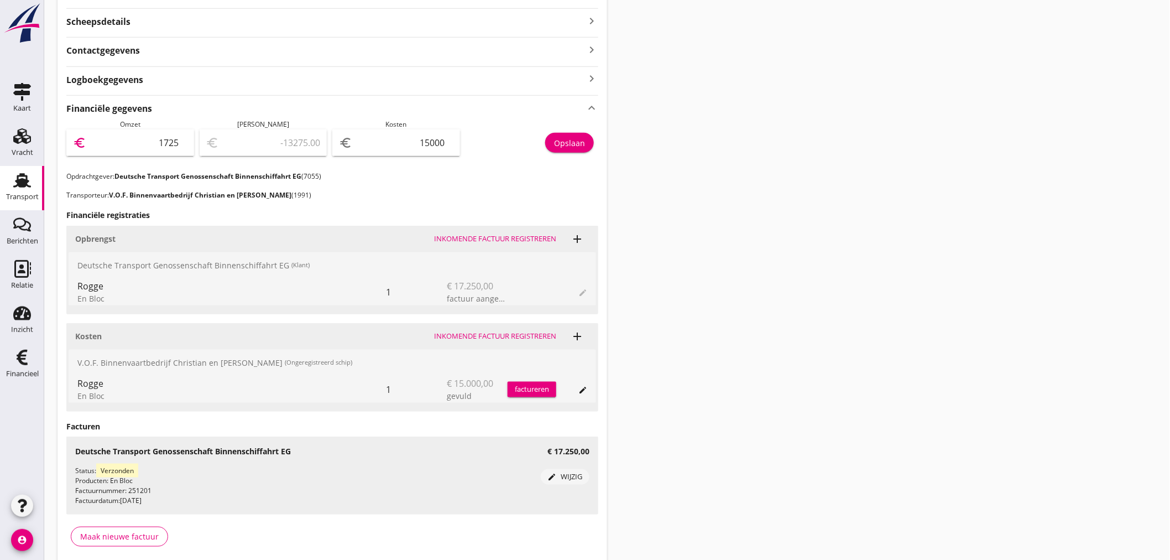
type input "2250.00"
type input "17250"
click at [583, 144] on div "Opslaan" at bounding box center [569, 143] width 31 height 12
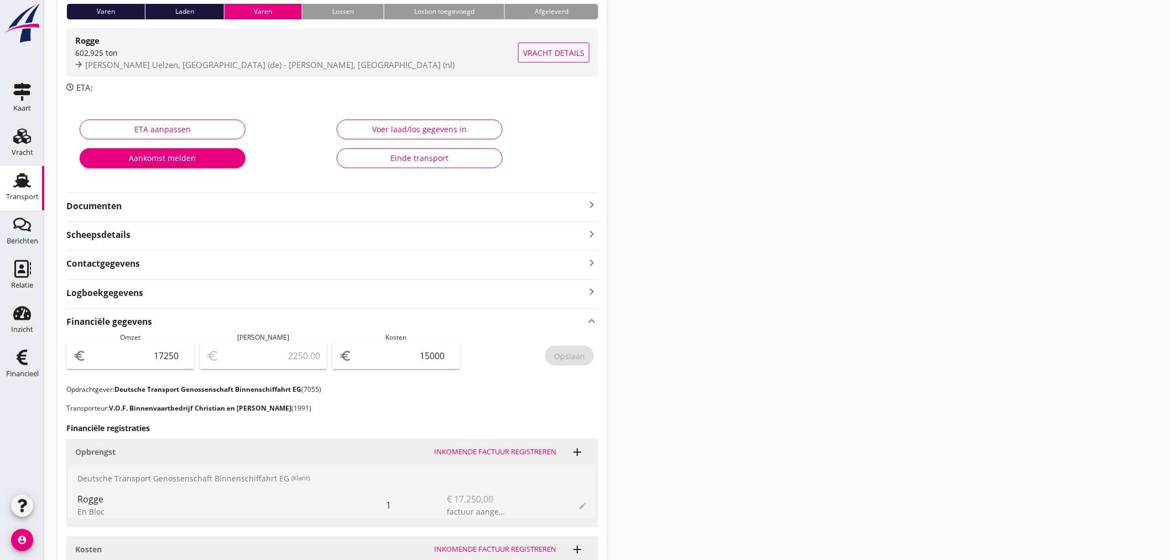
scroll to position [0, 0]
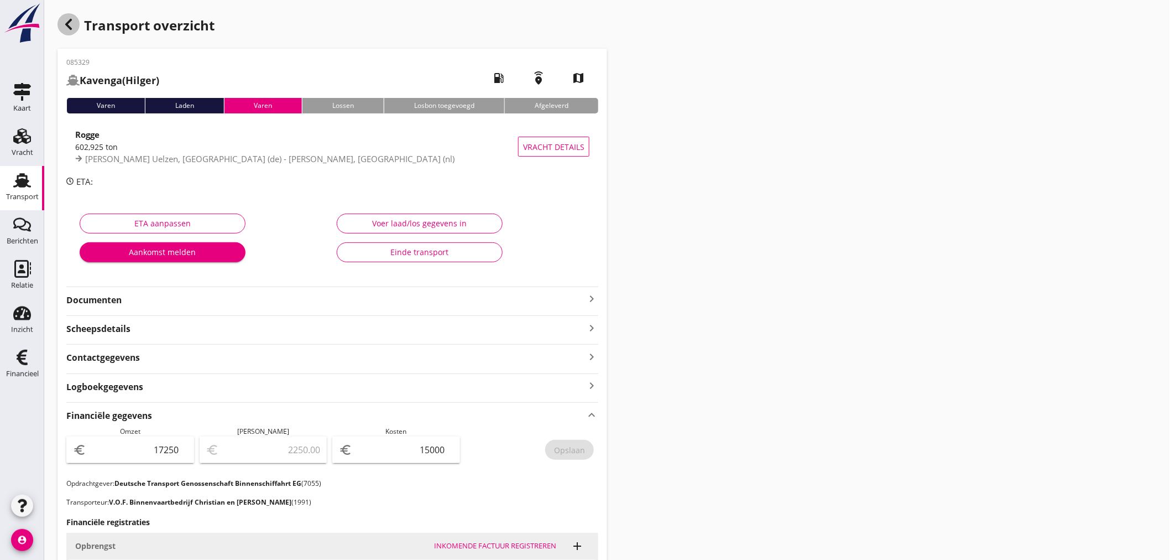
click at [73, 25] on icon "button" at bounding box center [68, 24] width 13 height 13
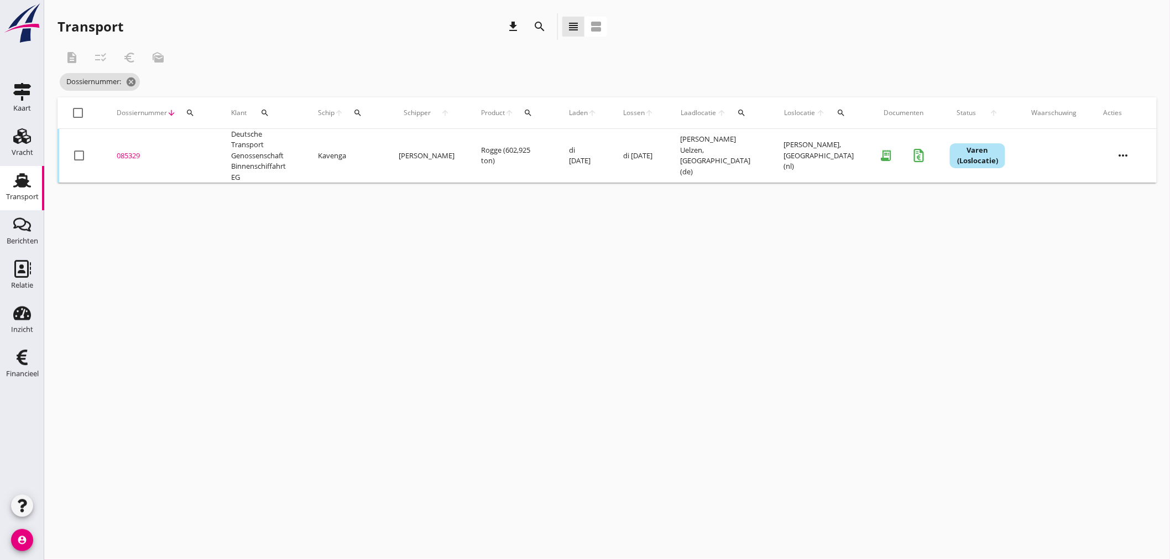
click at [188, 117] on icon "search" at bounding box center [190, 112] width 9 height 9
click at [201, 147] on input "Zoeken op dossiernummer..." at bounding box center [241, 145] width 115 height 18
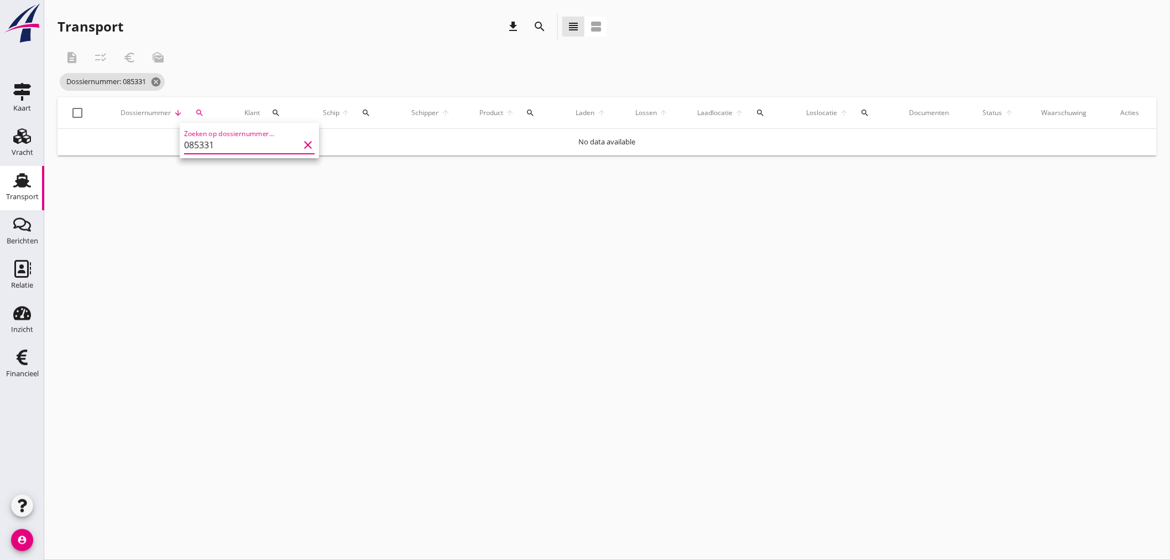
type input "085331"
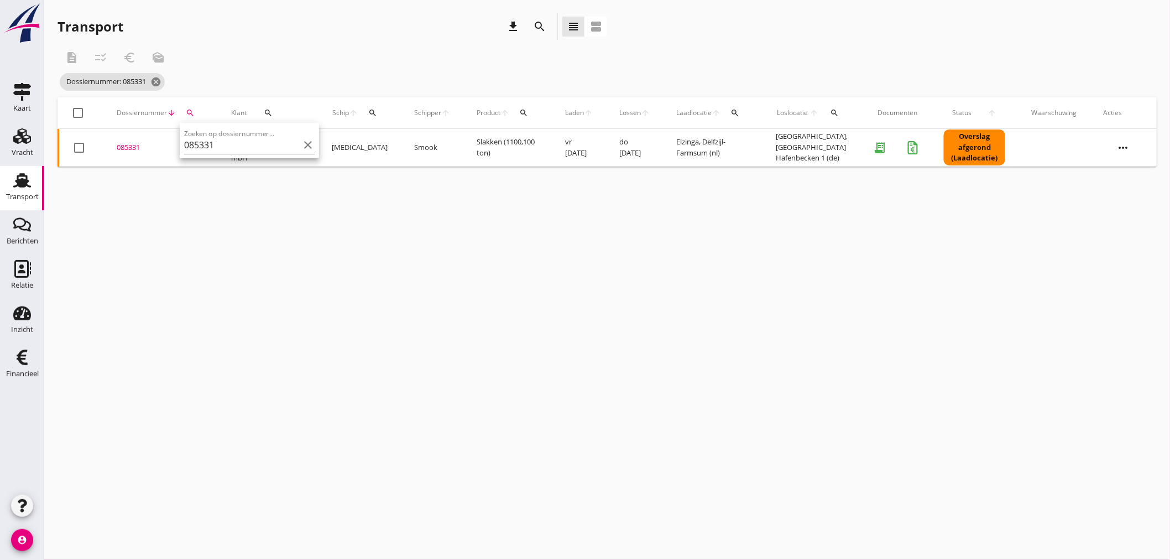
click at [127, 146] on div "085331" at bounding box center [161, 147] width 88 height 11
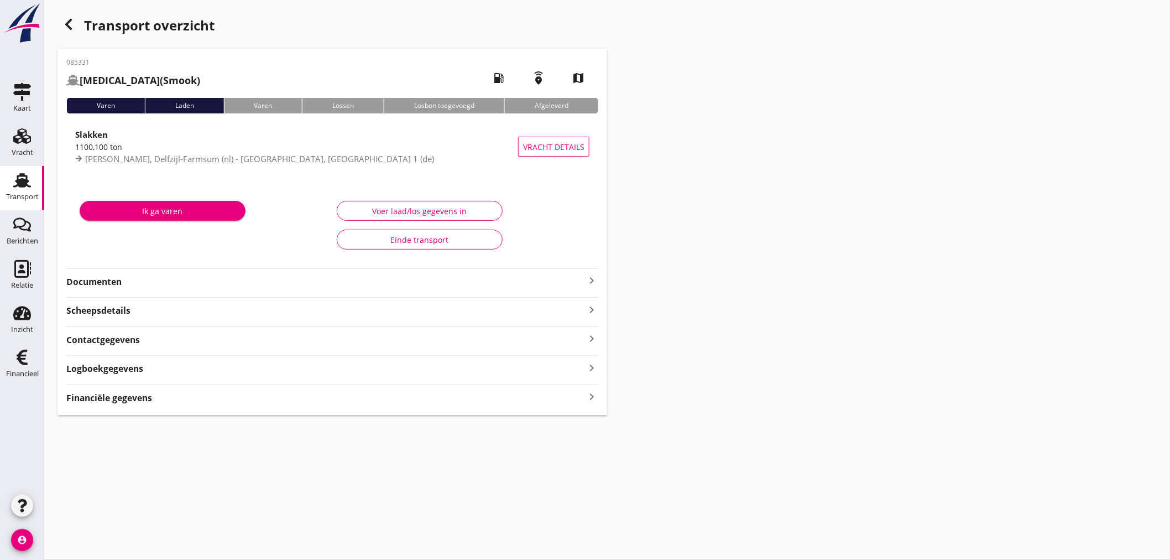
click at [594, 397] on icon "keyboard_arrow_right" at bounding box center [591, 396] width 13 height 15
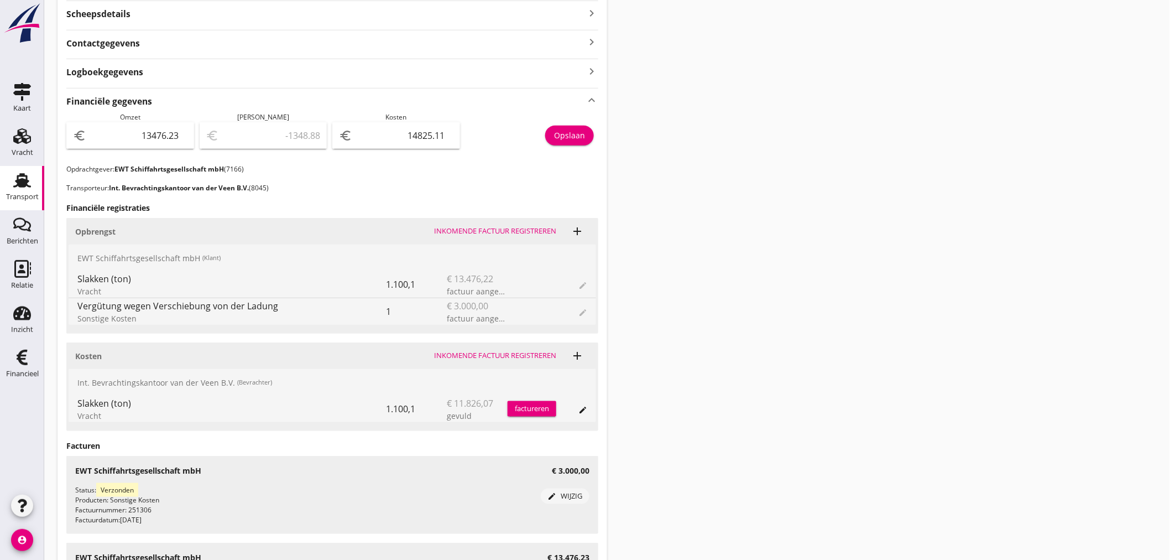
scroll to position [307, 0]
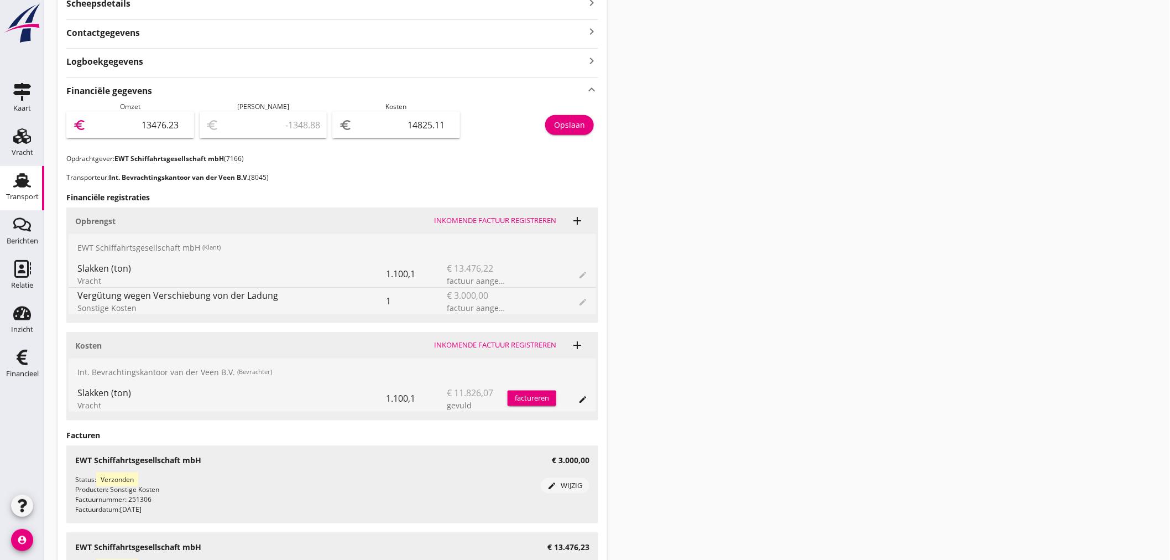
drag, startPoint x: 531, startPoint y: 120, endPoint x: 690, endPoint y: 120, distance: 158.7
click at [690, 120] on div "Transport overzicht 085331 [MEDICAL_DATA] ([PERSON_NAME]) local_gas_station eme…" at bounding box center [607, 184] width 1126 height 982
type input "1"
type input "-14824.11"
type input "16"
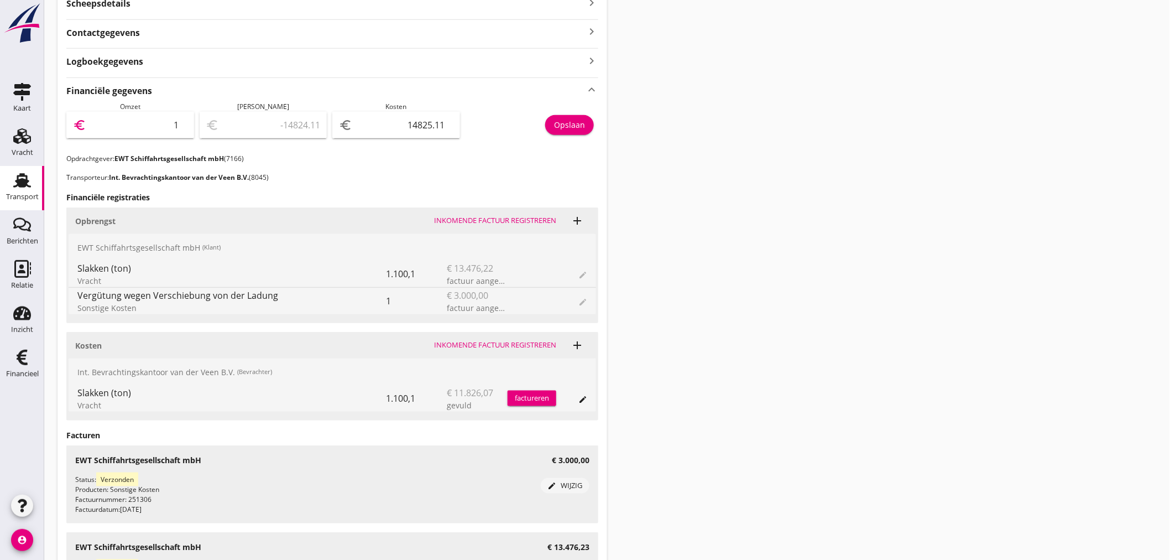
type input "-14809.11"
type input "167"
type input "-14658.11"
type input "1676"
type input "-13149.11"
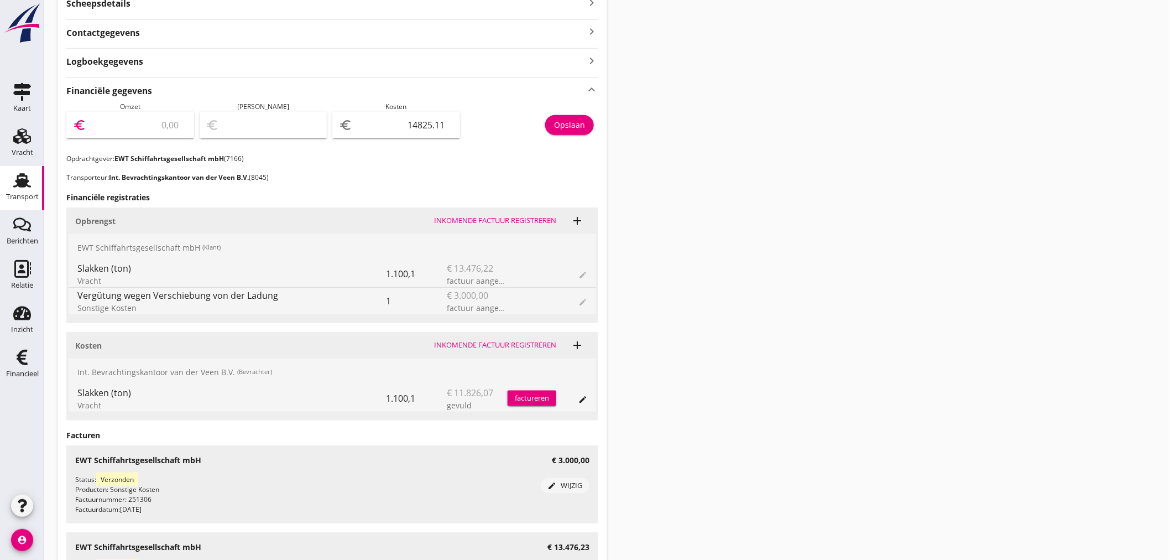
type input "1676.2"
type input "-13148.91"
type input "1676"
type input "-13149.11"
type input "167"
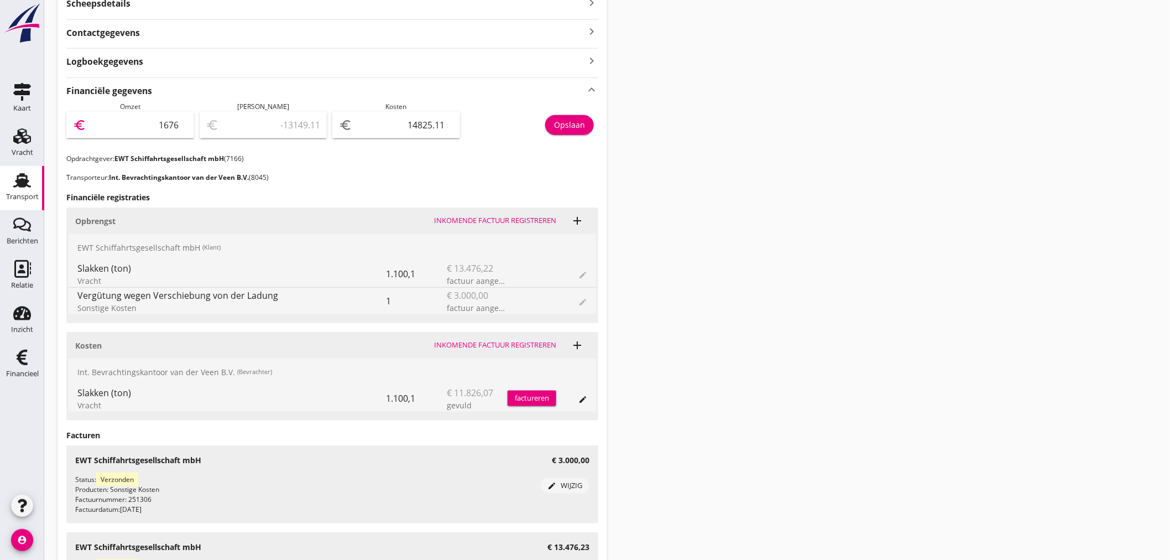
type input "-14658.11"
type input "16"
type input "-14809.11"
type input "164"
type input "-14661.11"
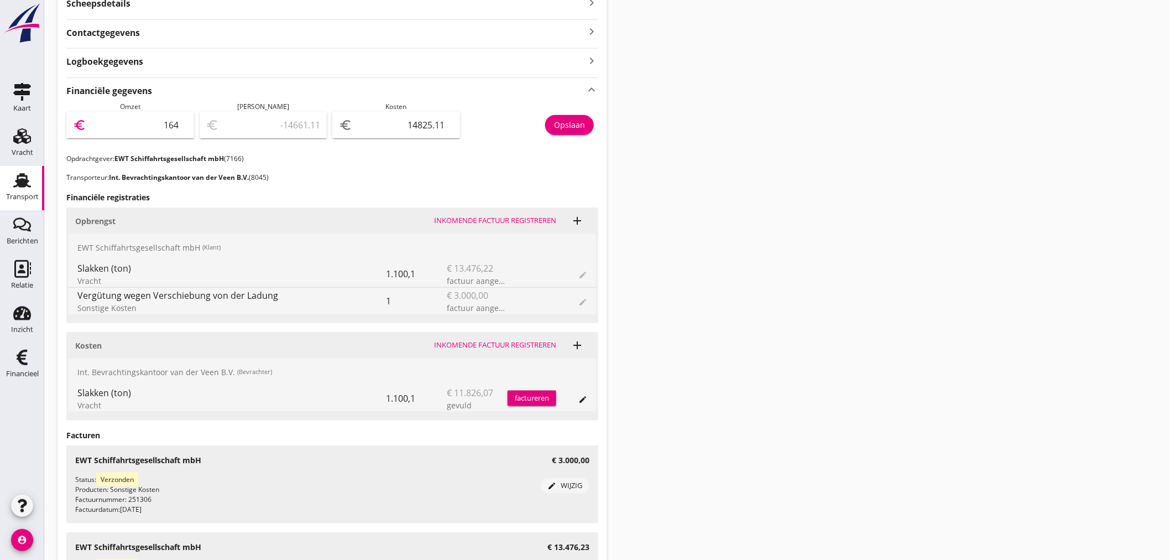
type input "1647"
type input "-13178.11"
type input "16476"
type input "1650.89"
type input "16476.2"
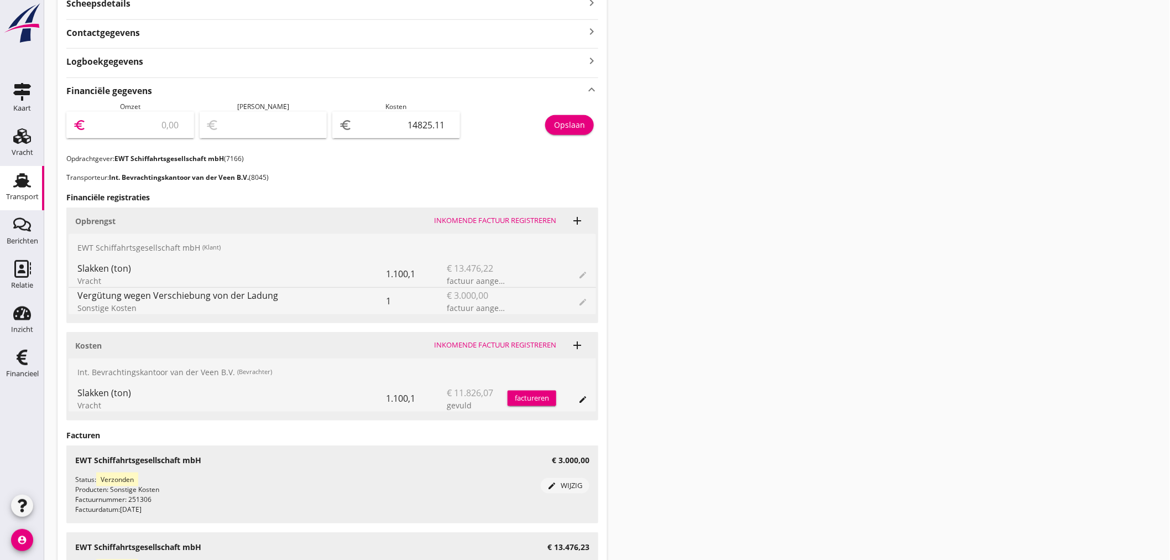
type input "1651.09"
type input "16476.23"
type input "1651.12"
type input "16476.23"
click at [582, 123] on div "Opslaan" at bounding box center [569, 125] width 31 height 12
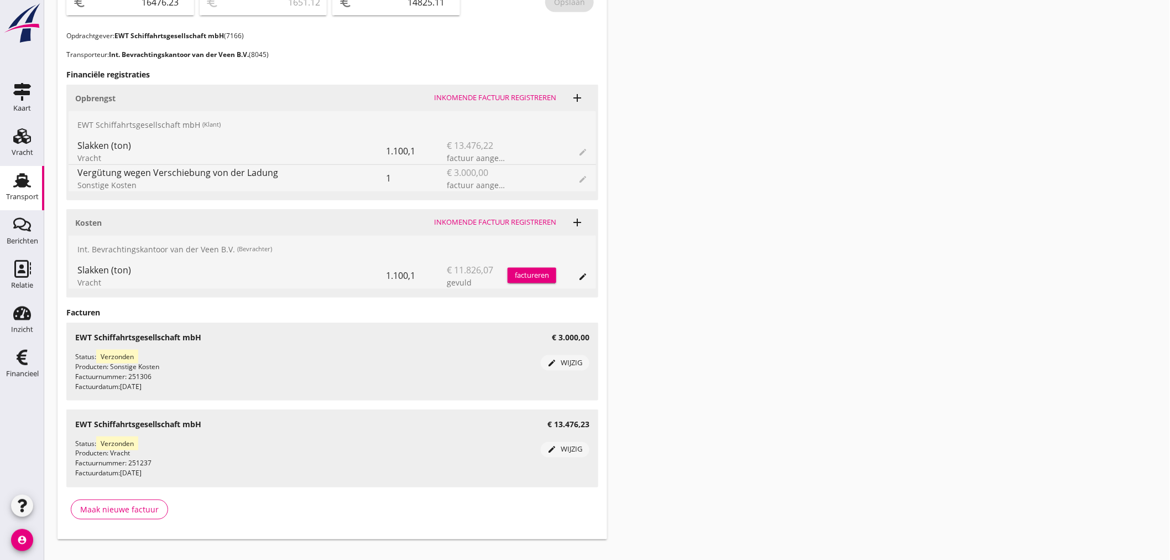
scroll to position [0, 0]
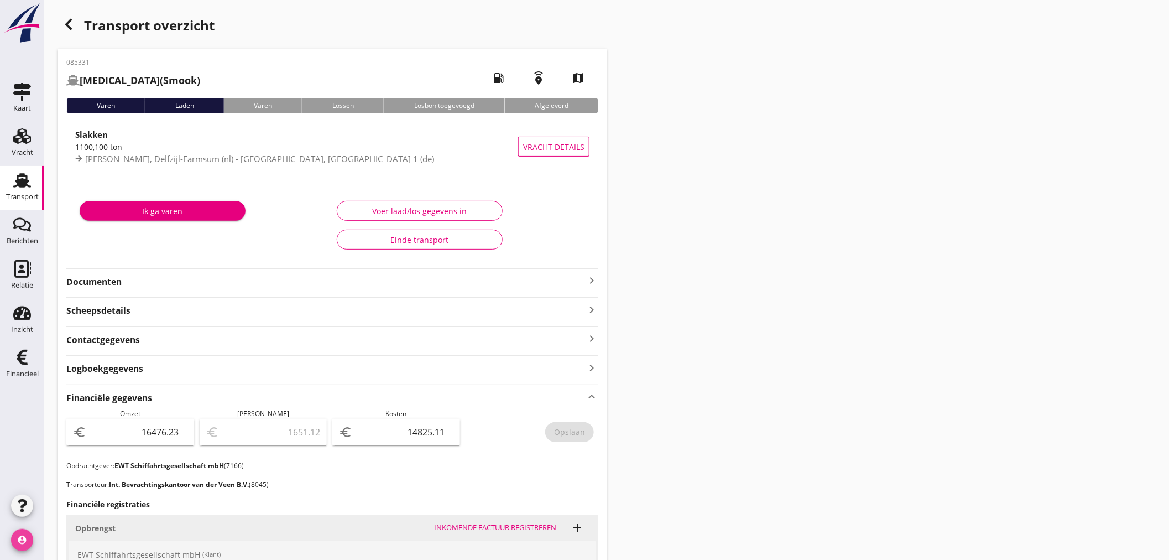
click at [17, 535] on icon "account_circle" at bounding box center [22, 540] width 22 height 22
click at [53, 540] on icon "logout" at bounding box center [47, 535] width 22 height 22
